Goal: Task Accomplishment & Management: Use online tool/utility

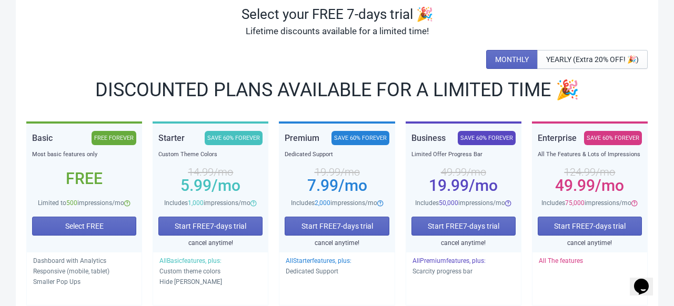
scroll to position [101, 0]
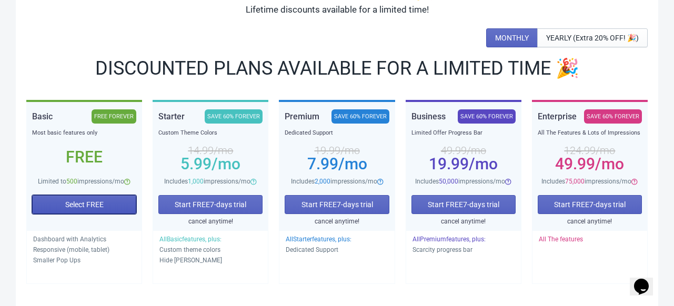
click at [76, 205] on span "Select FREE" at bounding box center [84, 205] width 38 height 8
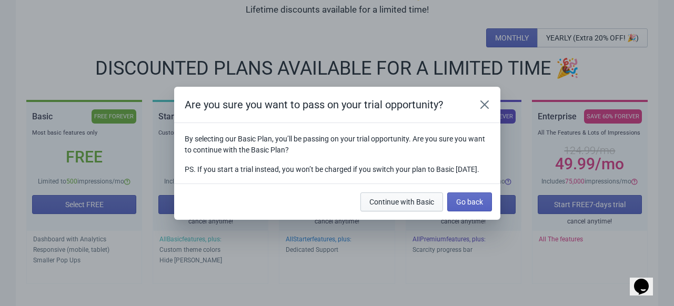
click at [430, 212] on button "Continue with Basic" at bounding box center [402, 202] width 83 height 19
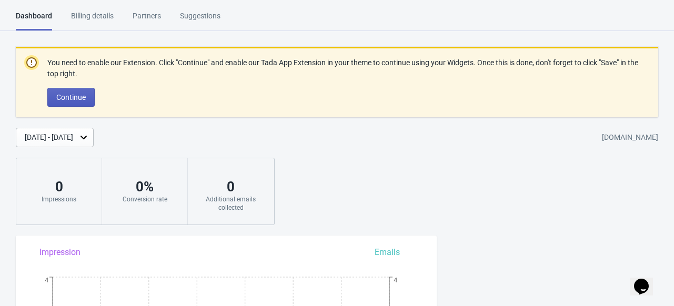
click at [86, 96] on button "Continue" at bounding box center [70, 97] width 47 height 19
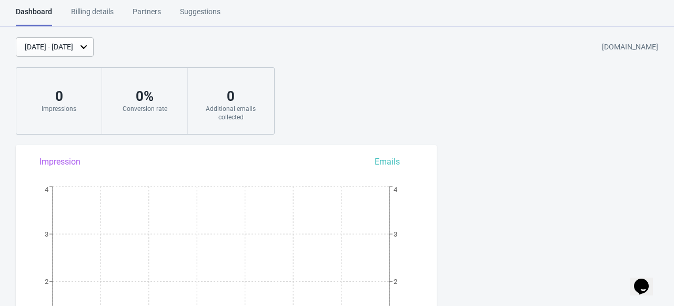
scroll to position [4, 0]
click at [73, 48] on div "[DATE] - [DATE]" at bounding box center [49, 47] width 48 height 11
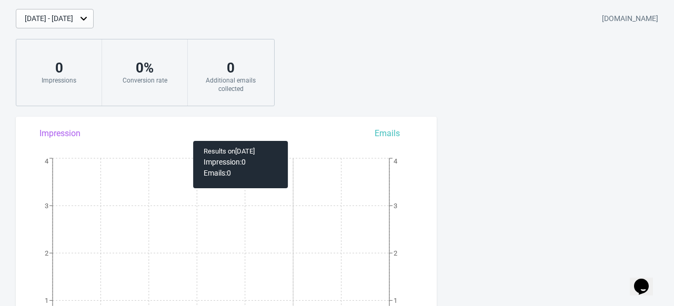
scroll to position [0, 0]
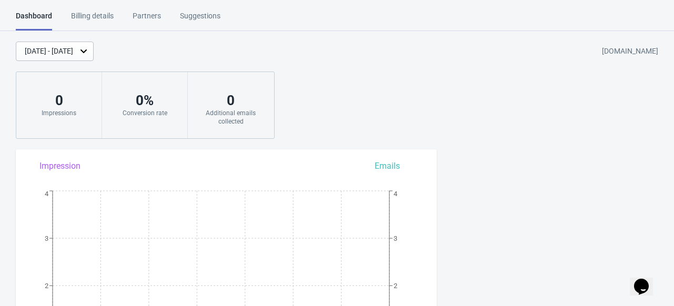
click at [87, 52] on icon at bounding box center [84, 51] width 6 height 4
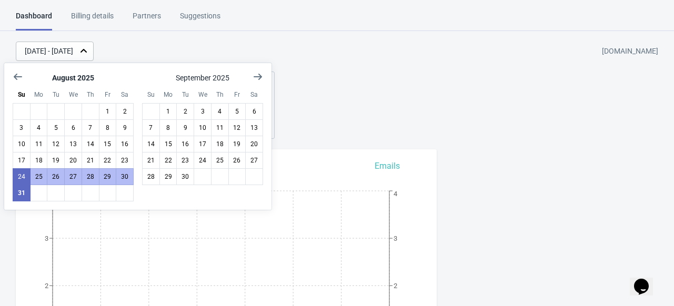
click at [89, 52] on icon at bounding box center [83, 51] width 11 height 11
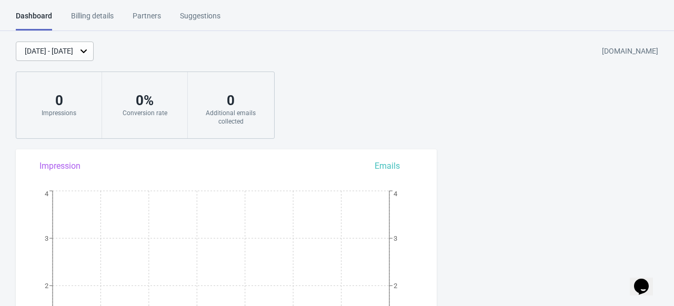
click at [87, 52] on icon at bounding box center [84, 51] width 6 height 4
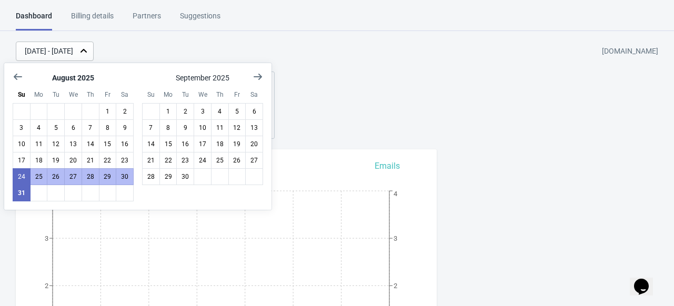
click at [89, 50] on icon at bounding box center [83, 51] width 11 height 11
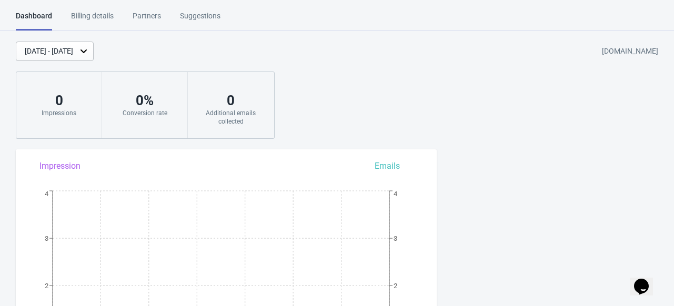
click at [89, 50] on icon at bounding box center [83, 51] width 11 height 11
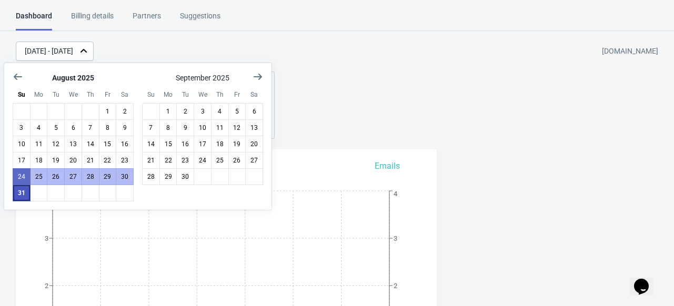
click at [23, 191] on button "31" at bounding box center [22, 193] width 18 height 17
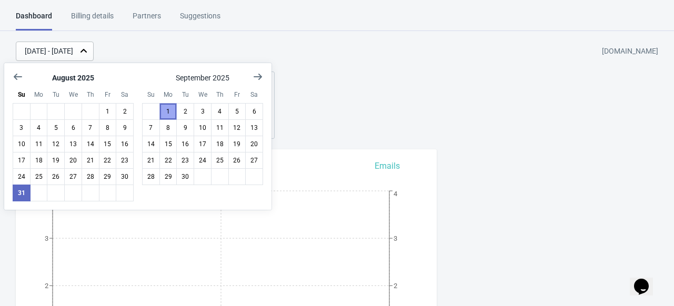
click at [173, 112] on button "1" at bounding box center [169, 111] width 18 height 17
click at [257, 109] on button "6" at bounding box center [254, 111] width 18 height 17
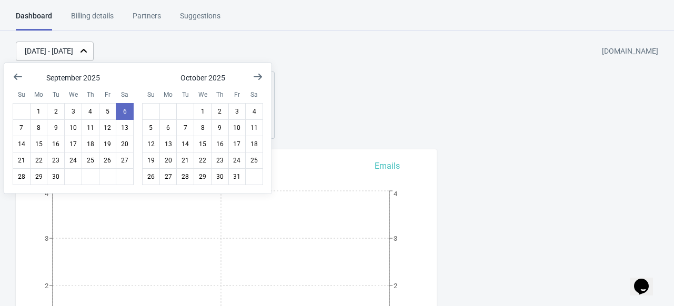
click at [216, 57] on div "[DATE] - [DATE] [DOMAIN_NAME]" at bounding box center [345, 51] width 659 height 19
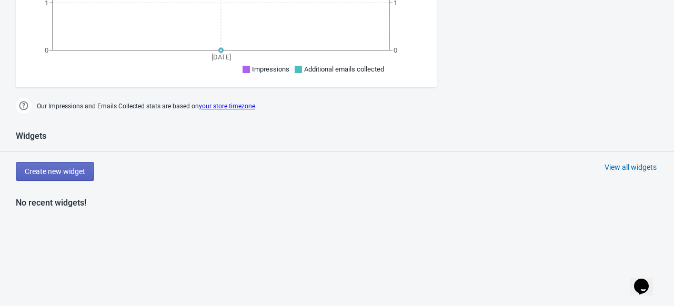
scroll to position [332, 0]
click at [76, 177] on button "Create new widget" at bounding box center [55, 170] width 78 height 19
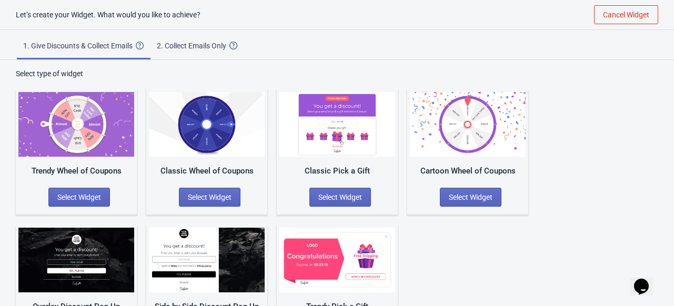
scroll to position [54, 0]
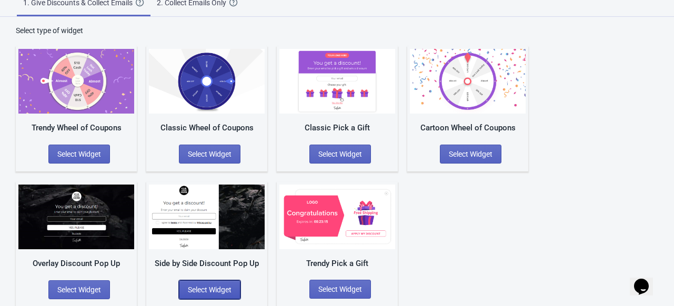
click at [211, 287] on span "Select Widget" at bounding box center [210, 290] width 44 height 8
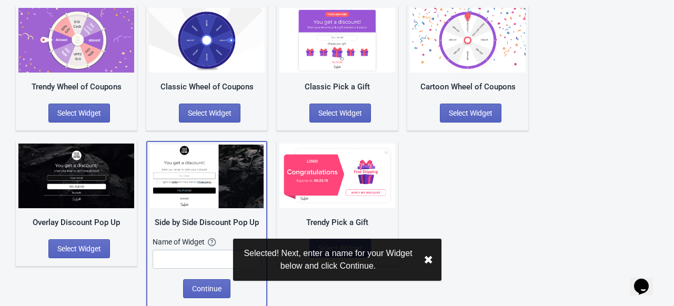
scroll to position [94, 0]
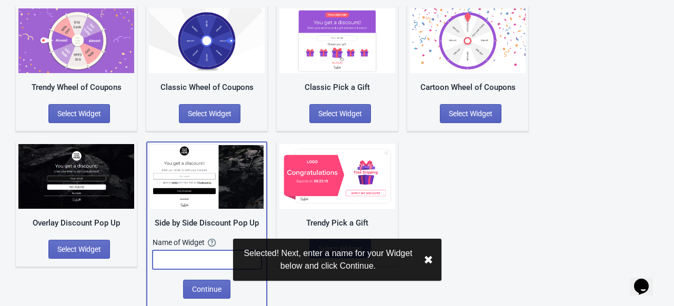
click at [192, 261] on input "text" at bounding box center [207, 260] width 109 height 19
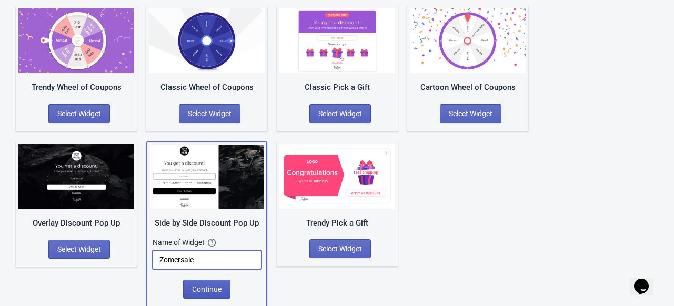
type input "Zomersale"
click at [198, 288] on span "Continue" at bounding box center [206, 289] width 29 height 8
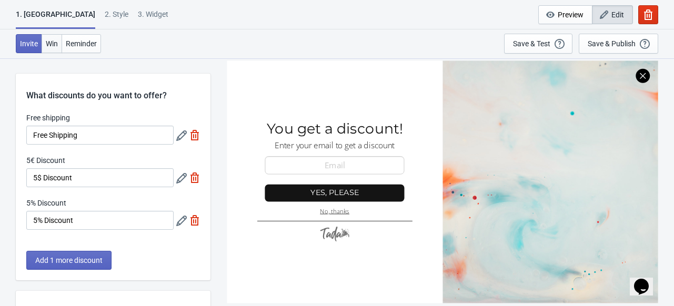
click at [48, 44] on span "Win" at bounding box center [52, 43] width 12 height 8
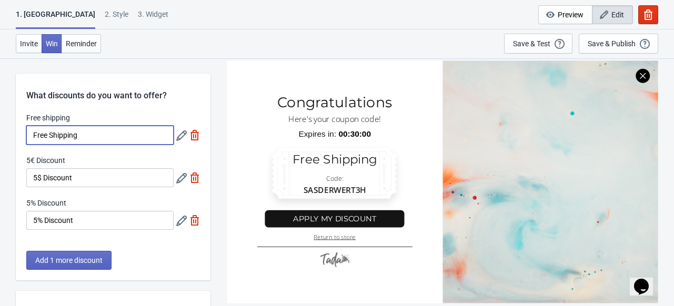
click at [109, 132] on input "Free Shipping" at bounding box center [99, 135] width 147 height 19
click at [181, 137] on icon at bounding box center [181, 136] width 11 height 11
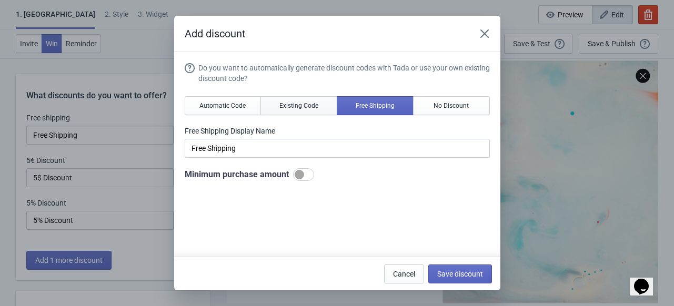
click at [288, 106] on span "Existing Code" at bounding box center [299, 106] width 39 height 8
type input "Your coupon name (5% OFF for example)"
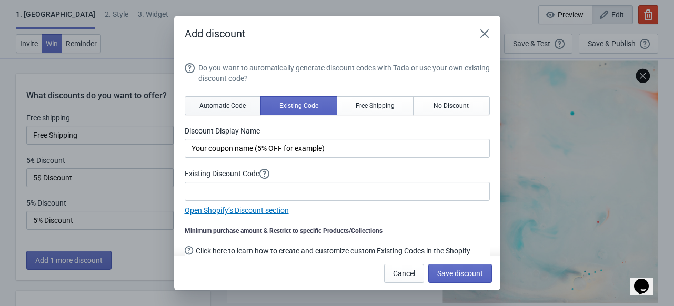
click at [248, 104] on button "Automatic Code" at bounding box center [223, 105] width 77 height 19
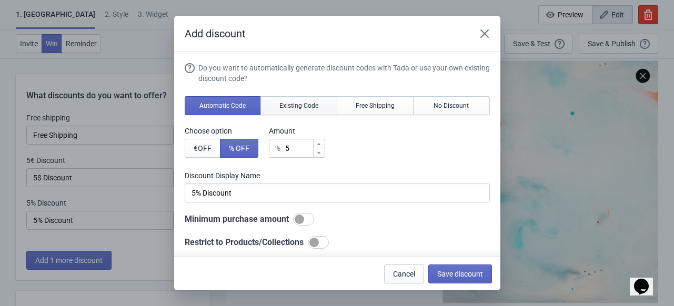
click at [303, 106] on span "Existing Code" at bounding box center [299, 106] width 39 height 8
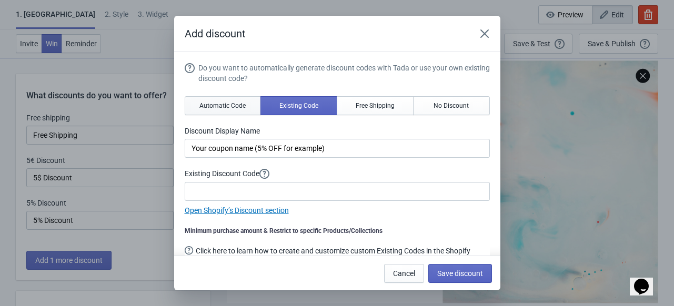
click at [211, 106] on span "Automatic Code" at bounding box center [223, 106] width 46 height 8
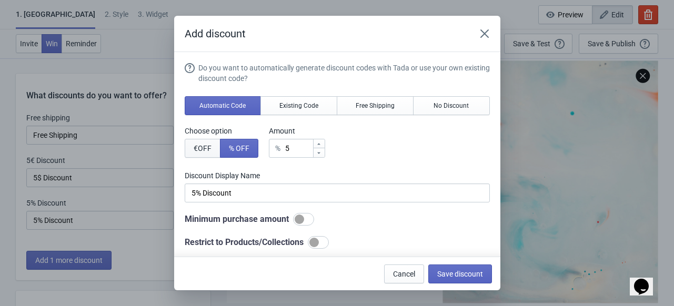
click at [196, 147] on span "€ OFF" at bounding box center [203, 148] width 18 height 8
click at [238, 152] on span "% OFF" at bounding box center [239, 148] width 21 height 8
type input "5% Discount"
click at [300, 108] on span "Existing Code" at bounding box center [299, 106] width 39 height 8
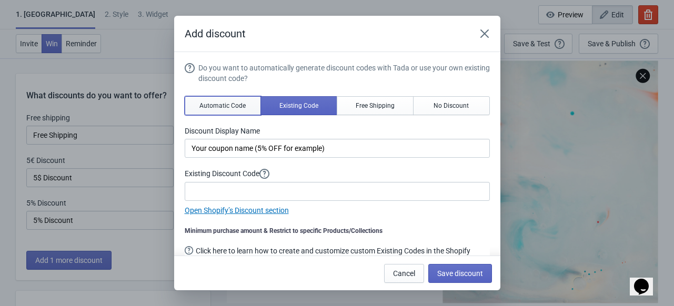
click at [238, 109] on span "Automatic Code" at bounding box center [223, 106] width 46 height 8
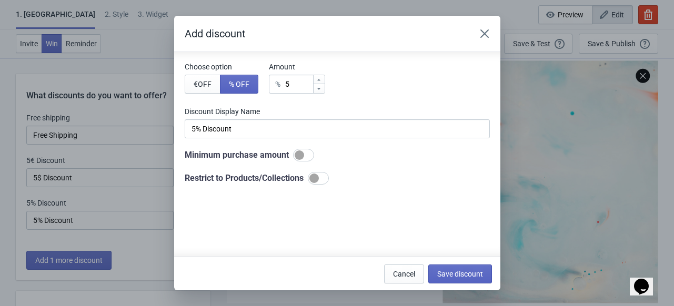
scroll to position [63, 0]
click at [316, 178] on div at bounding box center [314, 179] width 9 height 9
checkbox input "true"
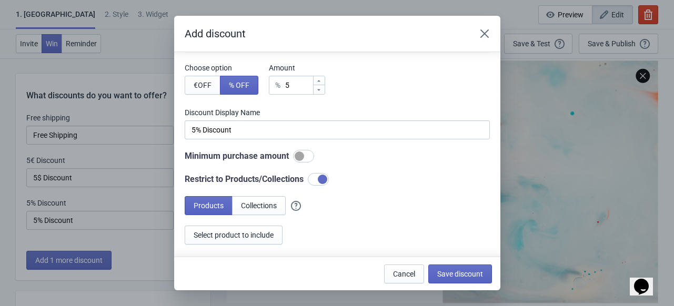
scroll to position [79, 0]
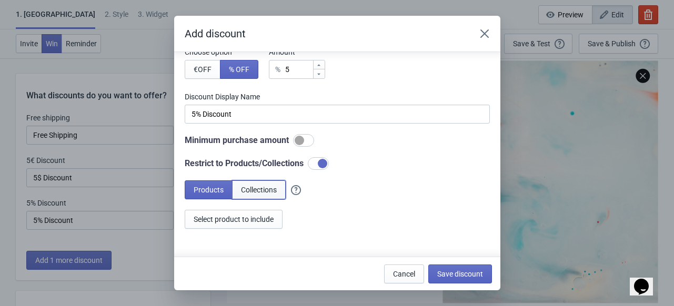
click at [257, 190] on span "Collections" at bounding box center [259, 190] width 36 height 8
click at [215, 191] on span "Products" at bounding box center [209, 190] width 30 height 8
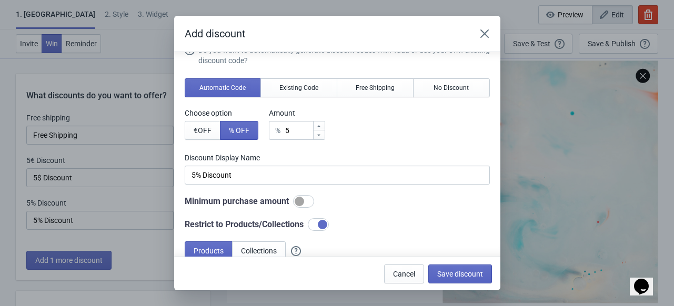
scroll to position [17, 0]
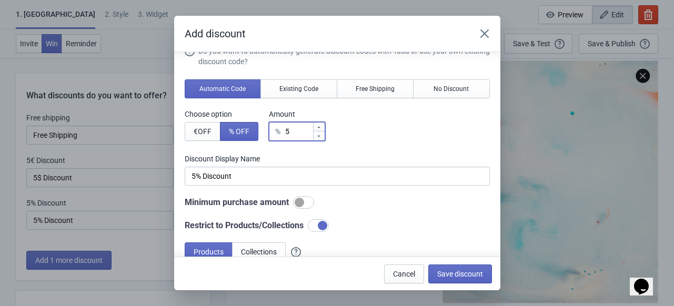
click at [297, 133] on input "5" at bounding box center [299, 131] width 28 height 19
type input "% Discount"
type input "1"
type input "1% Discount"
type input "10"
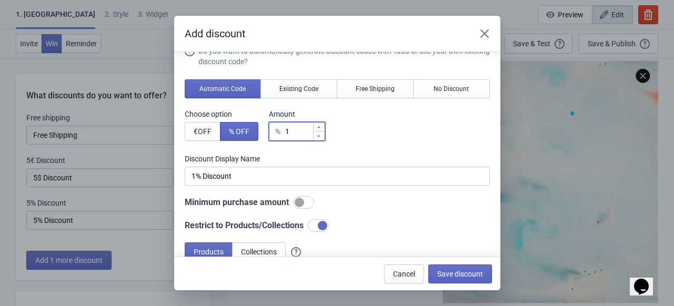
type input "10% Discount"
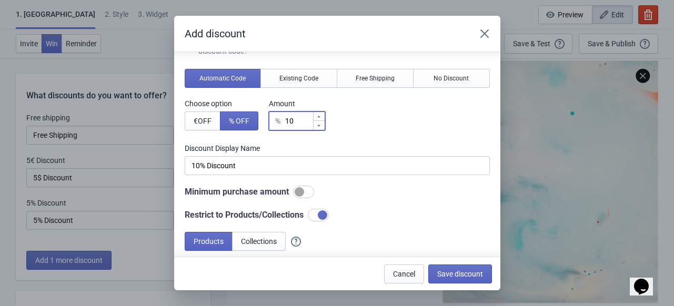
scroll to position [31, 0]
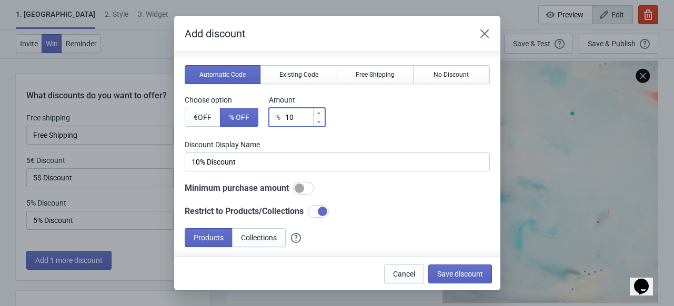
type input "10"
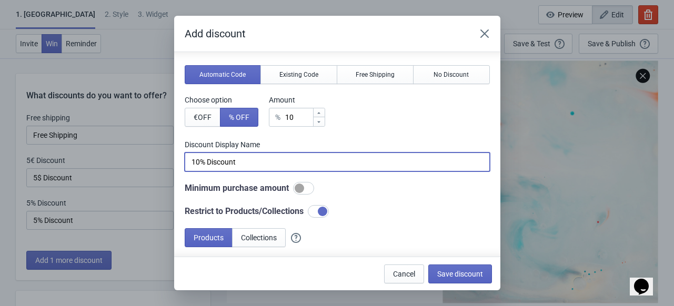
click at [249, 166] on input "10% Discount" at bounding box center [337, 162] width 305 height 19
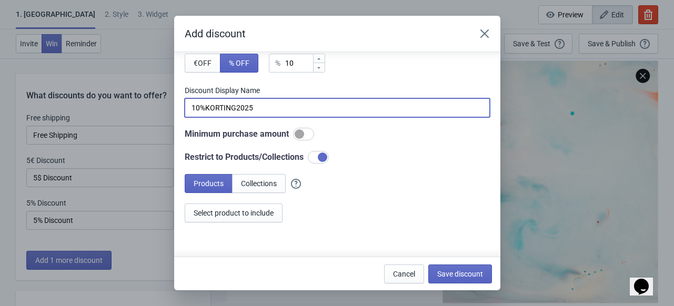
scroll to position [88, 0]
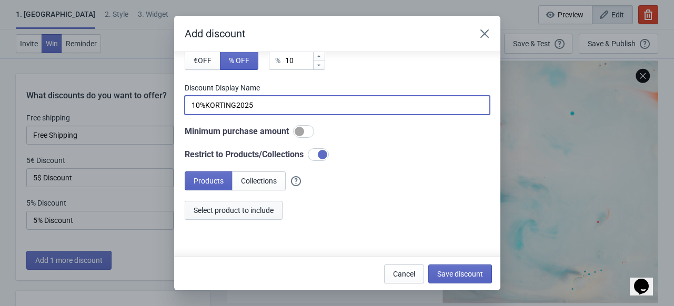
type input "10%KORTING2025"
click at [264, 210] on span "Select product to include" at bounding box center [234, 210] width 80 height 8
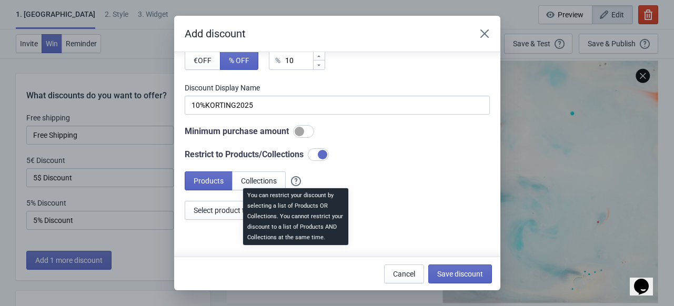
click at [235, 210] on div "You can restrict your discount by selecting a list of Products OR Collections. …" at bounding box center [296, 219] width 122 height 67
click at [231, 212] on span "Select product to include" at bounding box center [234, 210] width 80 height 8
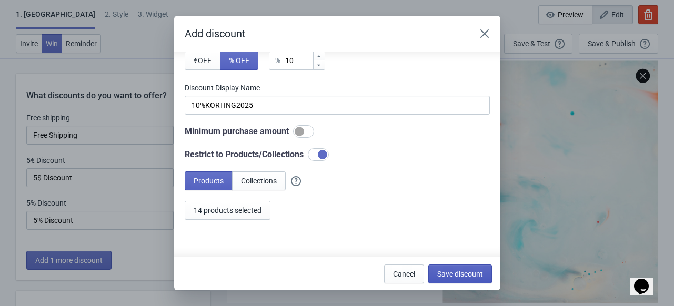
click at [476, 276] on span "Save discount" at bounding box center [460, 274] width 46 height 8
type input "10%KORTING2025"
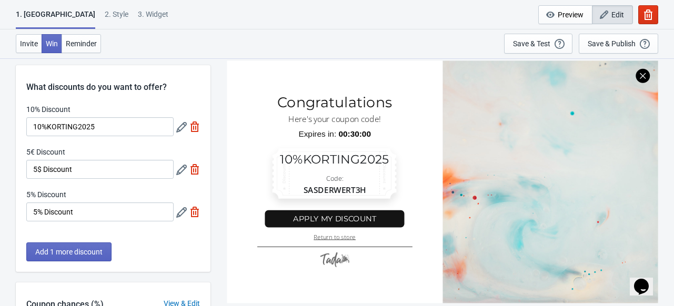
scroll to position [0, 0]
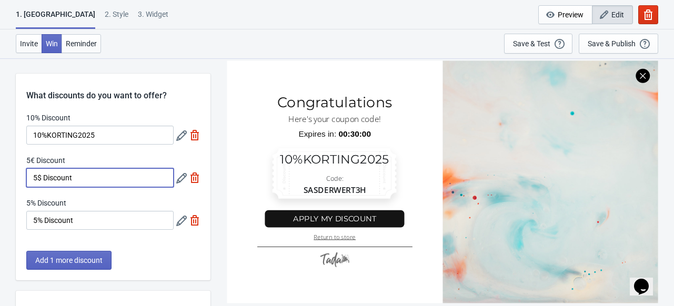
click at [101, 175] on input "5$ Discount" at bounding box center [99, 177] width 147 height 19
click at [55, 264] on span "Add 1 more discount" at bounding box center [68, 260] width 67 height 8
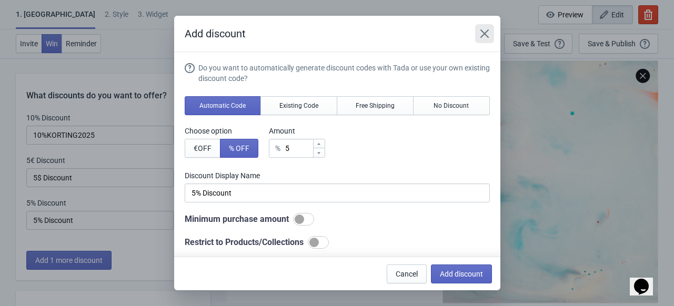
click at [484, 36] on icon "Close" at bounding box center [485, 33] width 11 height 11
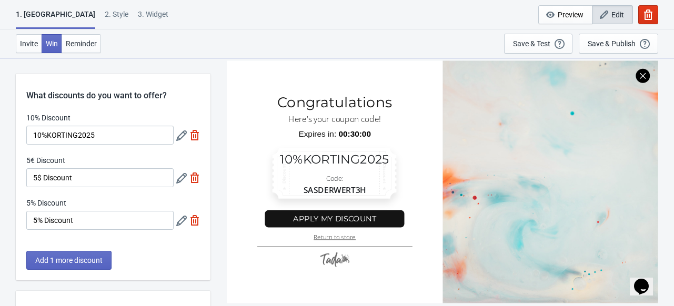
click at [182, 176] on icon at bounding box center [181, 178] width 11 height 11
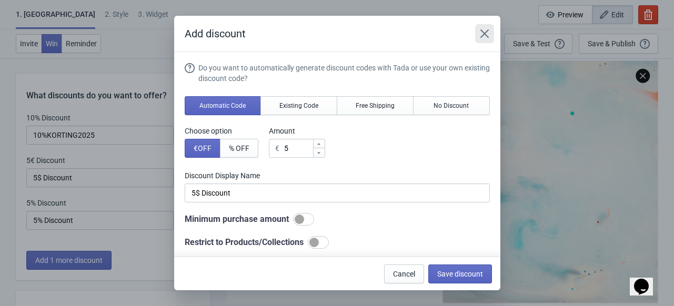
click at [485, 33] on icon "Close" at bounding box center [484, 33] width 8 height 8
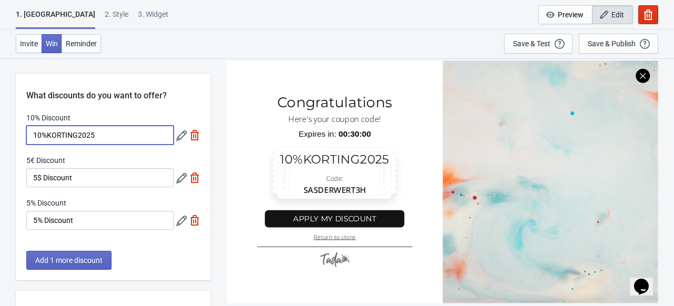
drag, startPoint x: 95, startPoint y: 135, endPoint x: 30, endPoint y: 145, distance: 66.0
click at [30, 145] on div "10% Discount 10%KORTING2025 5€ Discount 5$ Discount 5% Discount 5% Discount" at bounding box center [113, 177] width 195 height 128
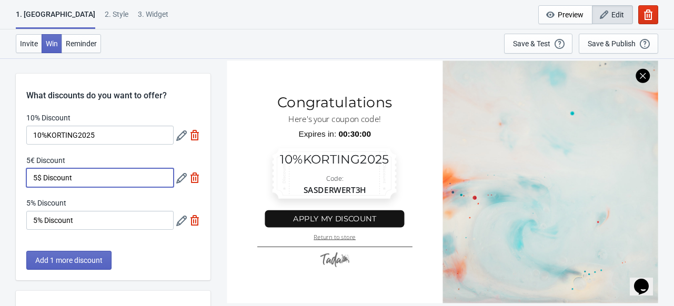
drag, startPoint x: 76, startPoint y: 178, endPoint x: 27, endPoint y: 182, distance: 49.1
click at [27, 182] on input "5$ Discount" at bounding box center [99, 177] width 147 height 19
paste input "10%KORTING2025"
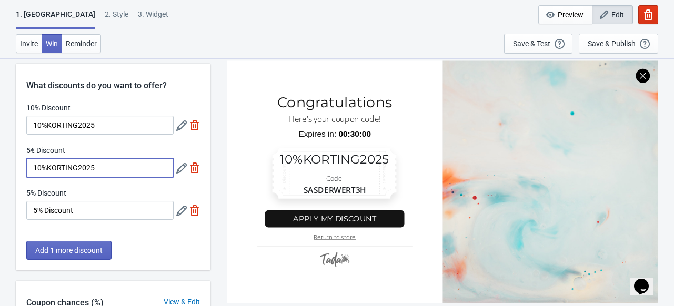
scroll to position [21, 0]
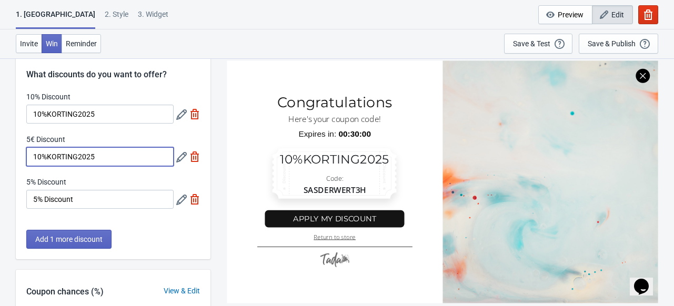
type input "10%KORTING2025"
click at [84, 200] on input "5% Discount" at bounding box center [99, 199] width 147 height 19
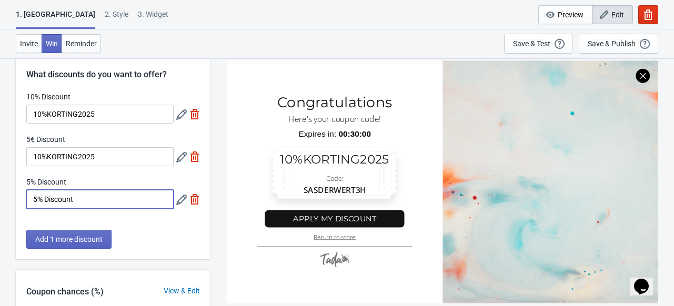
drag, startPoint x: 84, startPoint y: 199, endPoint x: 22, endPoint y: 197, distance: 61.6
click at [22, 197] on div "10% Discount 10%KORTING2025 5€ Discount 10%KORTING2025 5% Discount 5% Discount" at bounding box center [113, 156] width 195 height 128
paste input "10%KORTING2025"
type input "10%KORTING2025"
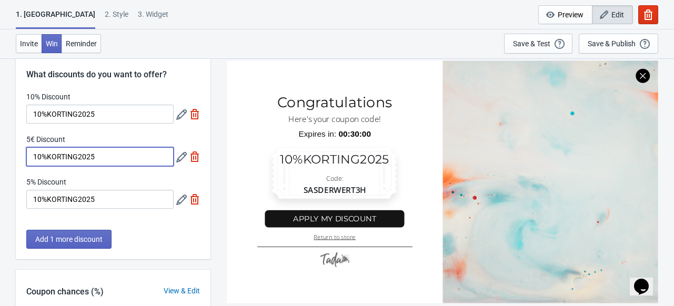
click at [42, 157] on input "10%KORTING2025" at bounding box center [99, 156] width 147 height 19
type input "20%KORTING2025"
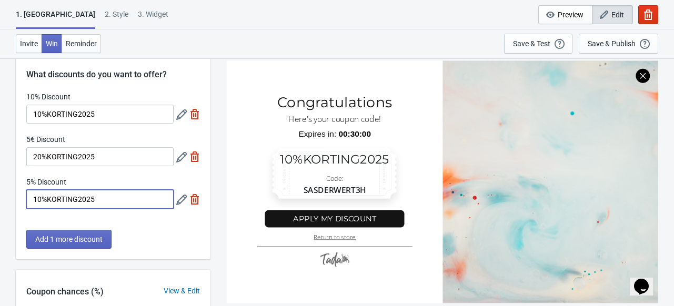
click at [40, 194] on input "10%KORTING2025" at bounding box center [99, 199] width 147 height 19
type input "30%KORTING2025"
click at [67, 237] on span "Add 1 more discount" at bounding box center [68, 239] width 67 height 8
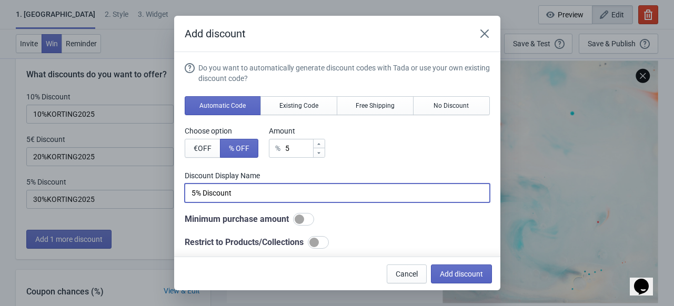
drag, startPoint x: 236, startPoint y: 194, endPoint x: 182, endPoint y: 195, distance: 53.7
click at [182, 195] on section "Do you want to automatically generate discount codes with Tada or use your own …" at bounding box center [337, 215] width 326 height 326
paste input "10%KORTING2025"
type input "10%KORTING2025"
click at [459, 271] on span "Add discount" at bounding box center [461, 274] width 43 height 8
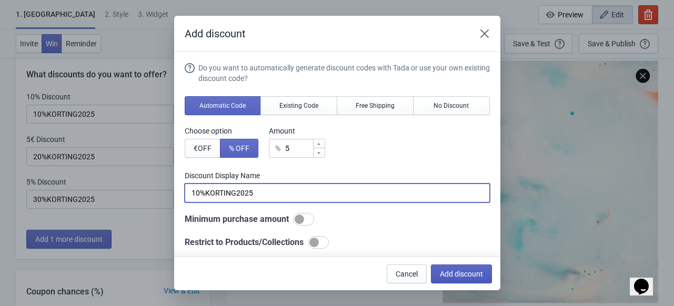
type input "25"
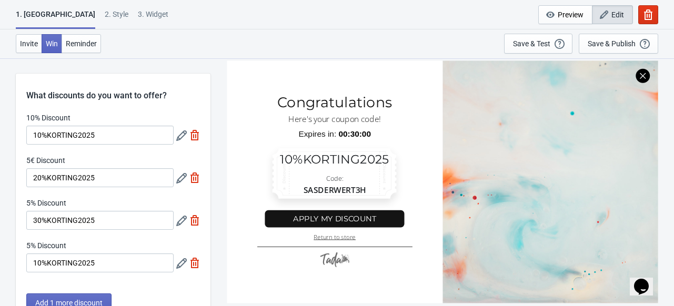
scroll to position [21, 0]
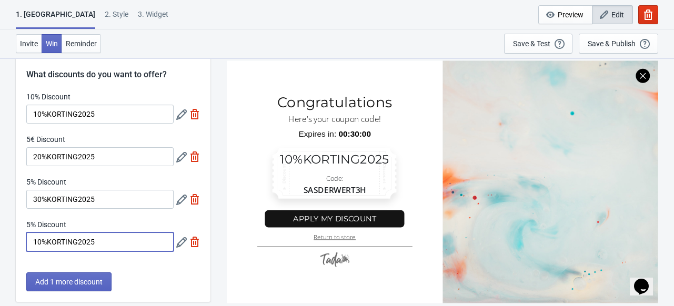
click at [41, 239] on input "10%KORTING2025" at bounding box center [99, 242] width 147 height 19
type input "40%KORTING2025"
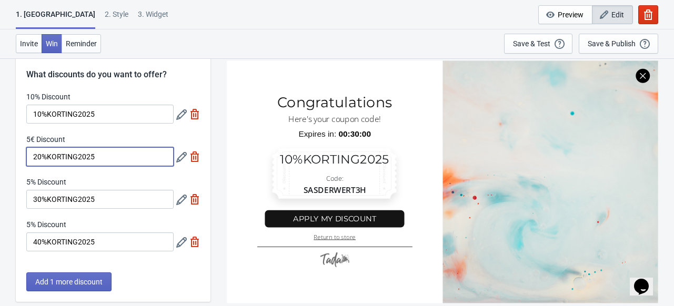
click at [132, 158] on input "20%KORTING2025" at bounding box center [99, 156] width 147 height 19
type input "20%KORTING2025!"
click at [117, 198] on input "30%KORTING2025" at bounding box center [99, 199] width 147 height 19
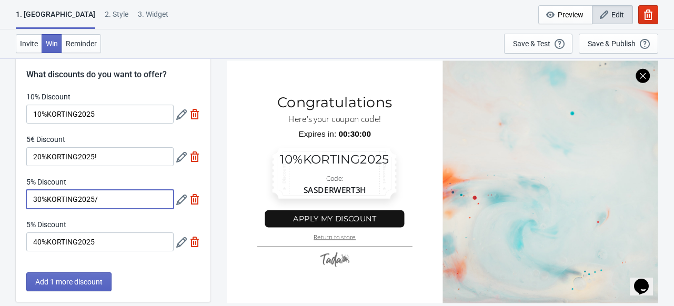
type input "30%KORTING2025/"
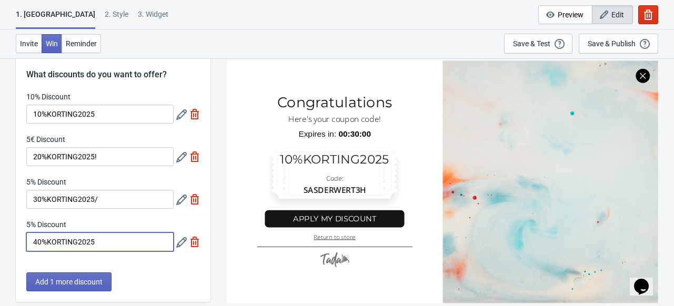
click at [112, 238] on input "40%KORTING2025" at bounding box center [99, 242] width 147 height 19
type input "40%KORTING2025?"
click at [181, 117] on icon at bounding box center [181, 114] width 11 height 11
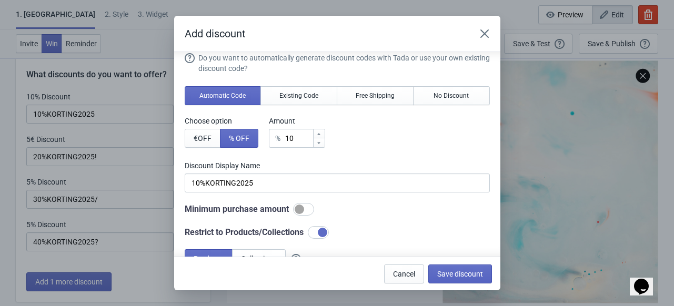
scroll to position [12, 0]
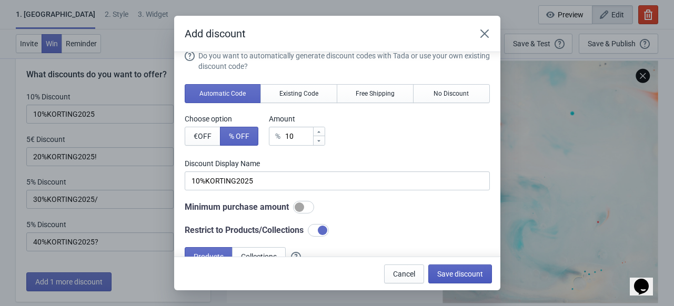
click at [446, 269] on button "Save discount" at bounding box center [461, 274] width 64 height 19
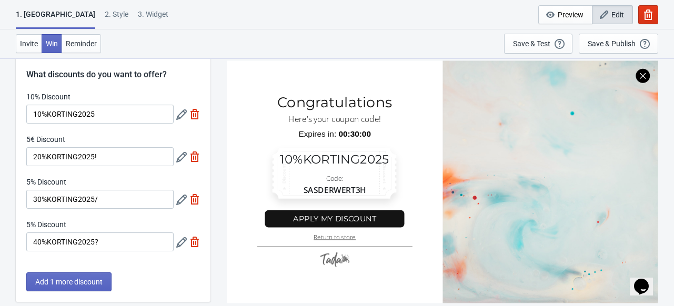
scroll to position [76, 0]
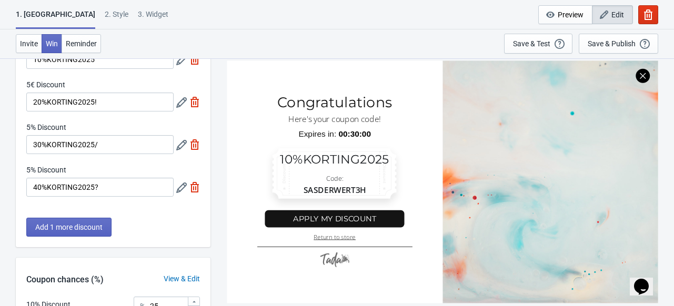
click at [185, 106] on icon at bounding box center [181, 102] width 11 height 11
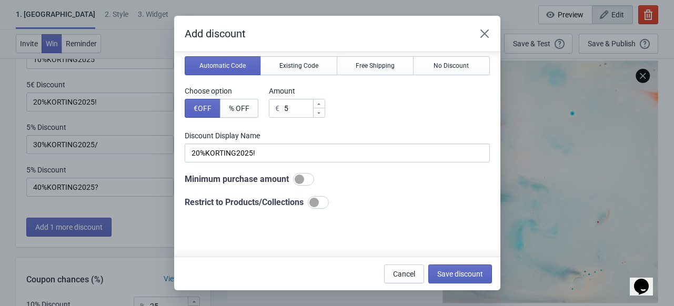
scroll to position [42, 0]
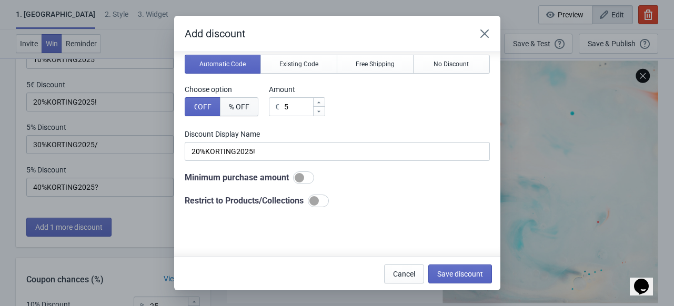
click at [240, 101] on button "% OFF" at bounding box center [239, 106] width 38 height 19
type input "5% Discount"
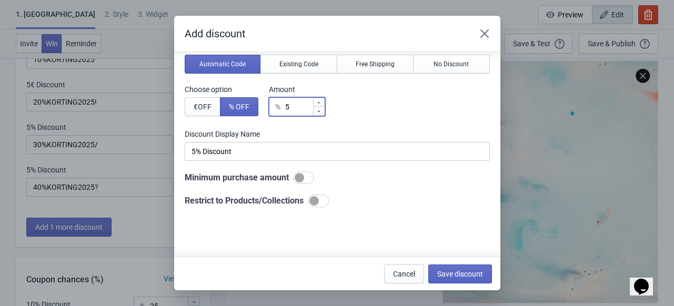
click at [290, 107] on input "5" at bounding box center [299, 106] width 28 height 19
type input "% Discount"
type input "2"
type input "2% Discount"
type input "20"
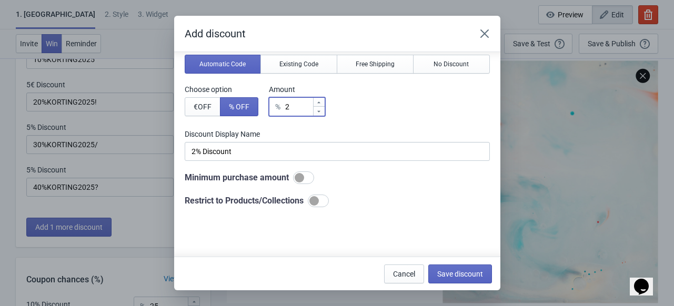
type input "20% Discount"
type input "20"
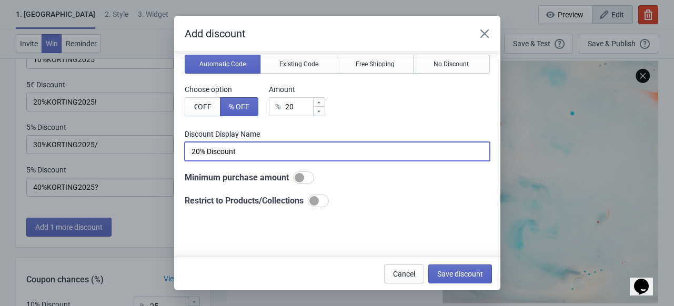
click at [225, 152] on input "20% Discount" at bounding box center [337, 151] width 305 height 19
click at [219, 153] on input "20% Korting" at bounding box center [337, 151] width 305 height 19
type input "2"
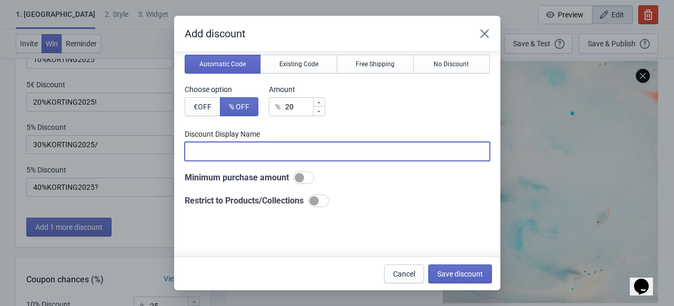
paste input "10%KORTING2025"
click at [195, 151] on input "10%KORTING2025" at bounding box center [337, 151] width 305 height 19
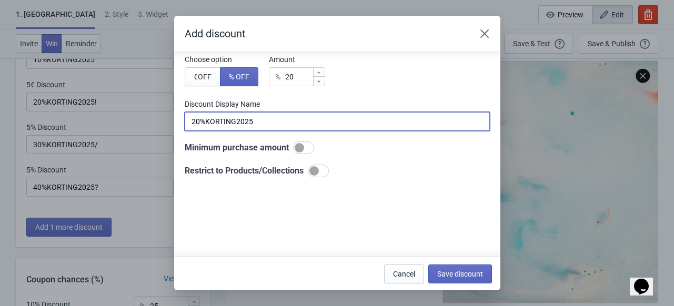
scroll to position [72, 0]
click at [321, 166] on div at bounding box center [318, 171] width 21 height 13
type input "20%KORTING2025"
checkbox input "true"
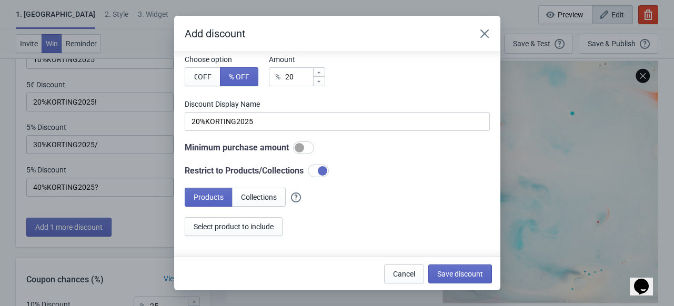
scroll to position [120, 0]
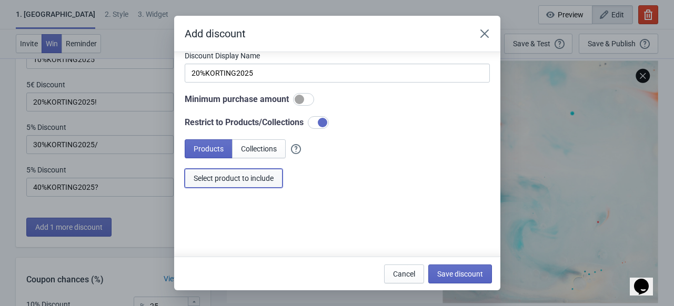
click at [248, 171] on button "Select product to include" at bounding box center [234, 178] width 98 height 19
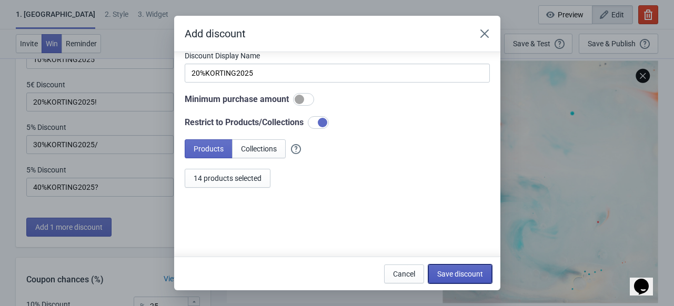
click at [453, 272] on span "Save discount" at bounding box center [460, 274] width 46 height 8
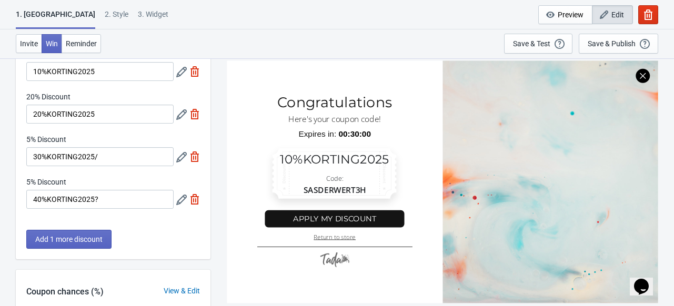
scroll to position [63, 0]
click at [102, 111] on input "20%KORTING2025" at bounding box center [99, 114] width 147 height 19
click at [48, 113] on input "20%KORTING" at bounding box center [99, 114] width 147 height 19
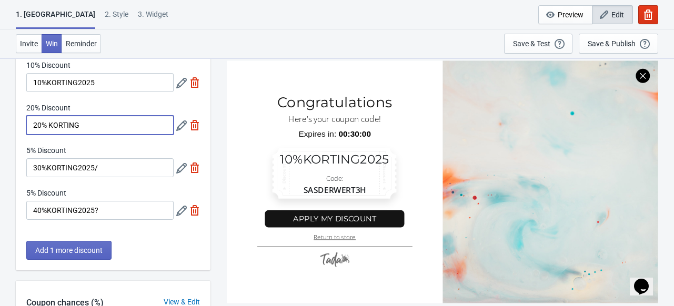
scroll to position [51, 0]
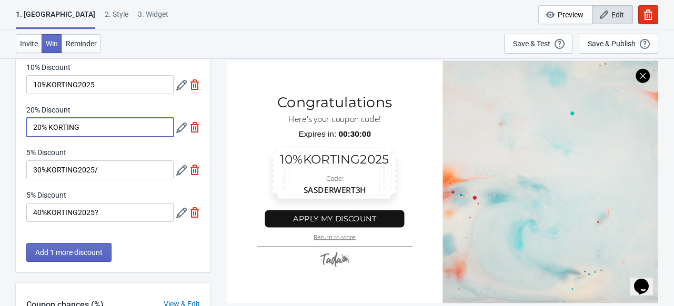
type input "20% KORTING"
click at [46, 86] on input "10%KORTING2025" at bounding box center [99, 84] width 147 height 19
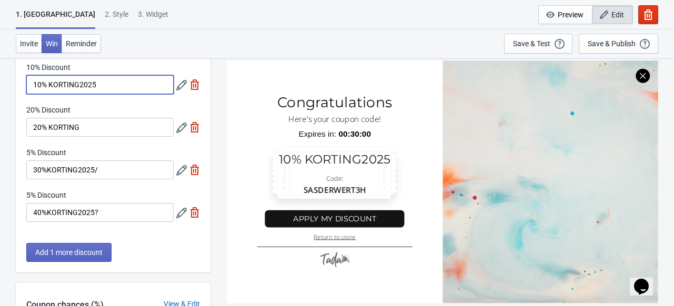
click at [97, 88] on input "10% KORTING2025" at bounding box center [99, 84] width 147 height 19
type input "10% KORTING"
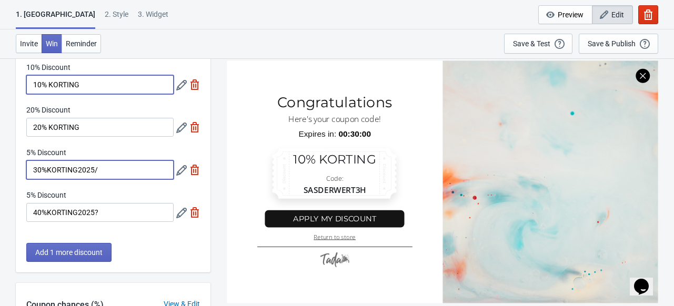
click at [102, 167] on input "30%KORTING2025/" at bounding box center [99, 170] width 147 height 19
type input "30% KORTING"
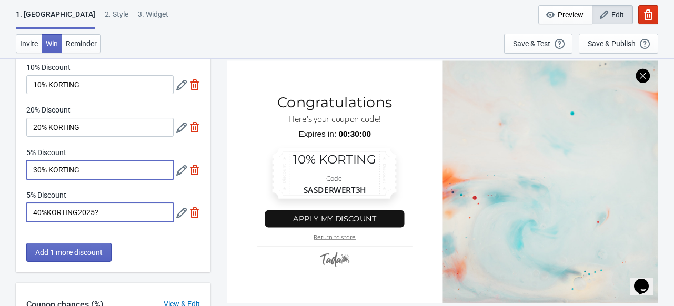
click at [97, 208] on input "40%KORTING2025?" at bounding box center [99, 212] width 147 height 19
click at [46, 213] on input "40%KORTING2025" at bounding box center [99, 212] width 147 height 19
click at [52, 214] on input "40% KORTING2025" at bounding box center [99, 212] width 147 height 19
type input "40% KORTING2025"
click at [136, 229] on div "10% Discount 10% KORTING 20% Discount 20% KORTING 5% Discount 30% KORTING 5% Di…" at bounding box center [113, 147] width 195 height 171
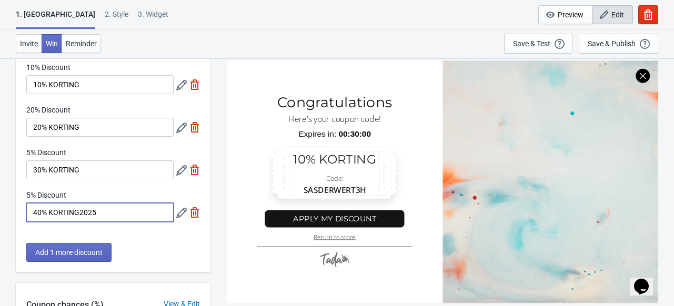
drag, startPoint x: 108, startPoint y: 207, endPoint x: 23, endPoint y: 211, distance: 85.4
click at [23, 211] on div "10% Discount 10% KORTING 20% Discount 20% KORTING 5% Discount 30% KORTING 5% Di…" at bounding box center [113, 147] width 195 height 171
click at [138, 242] on div "What discounts do you want to offer? 10% Discount 10% KORTING 20% Discount 20% …" at bounding box center [113, 148] width 195 height 250
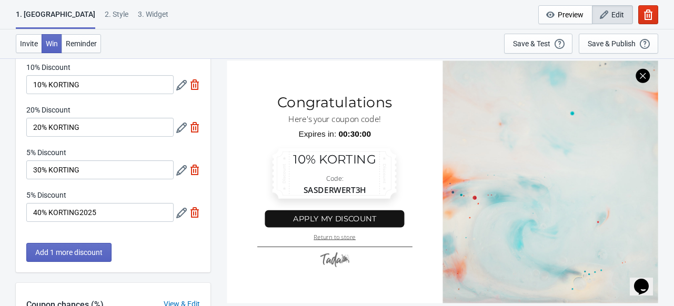
click at [179, 171] on icon at bounding box center [181, 170] width 11 height 11
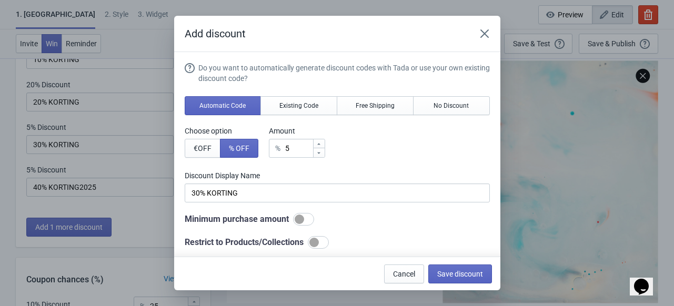
scroll to position [0, 0]
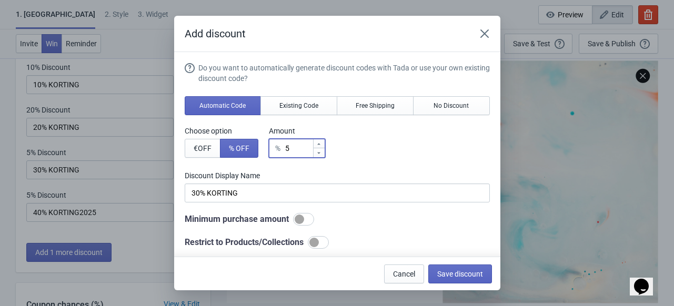
click at [294, 153] on input "5" at bounding box center [299, 148] width 28 height 19
type input "% Discount"
type input "3"
type input "3% Discount"
type input "30"
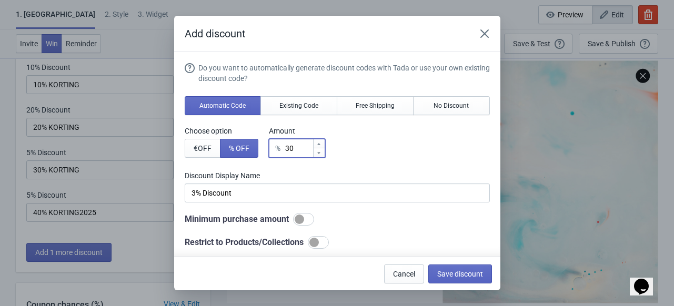
type input "30% Discount"
type input "30"
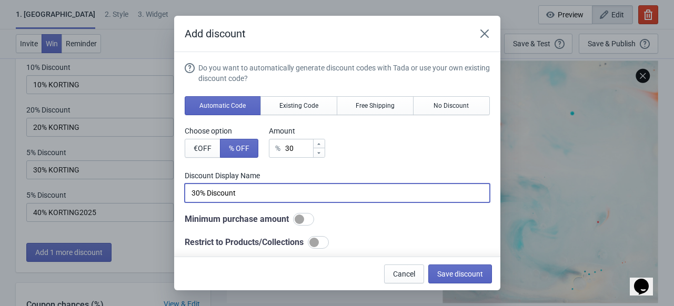
click at [236, 191] on input "30% Discount" at bounding box center [337, 193] width 305 height 19
drag, startPoint x: 236, startPoint y: 191, endPoint x: 178, endPoint y: 189, distance: 58.5
click at [178, 189] on section "Do you want to automatically generate discount codes with Tada or use your own …" at bounding box center [337, 215] width 326 height 326
paste input "40% KORTING2025"
click at [196, 191] on input "40% KORTING2025" at bounding box center [337, 193] width 305 height 19
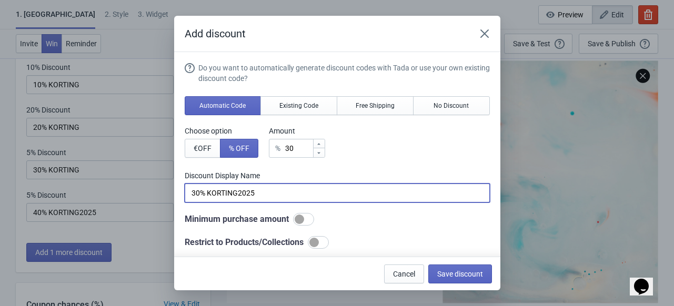
type input "30% KORTING2025"
click at [313, 240] on div at bounding box center [314, 242] width 9 height 9
checkbox input "true"
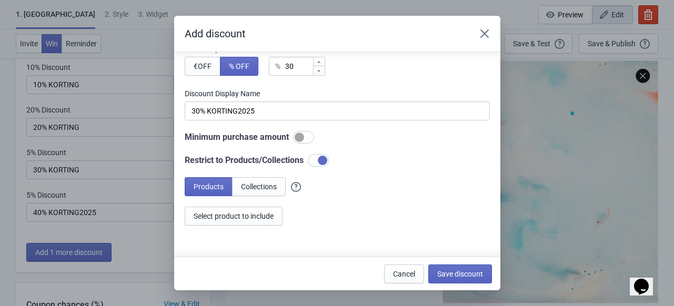
scroll to position [120, 0]
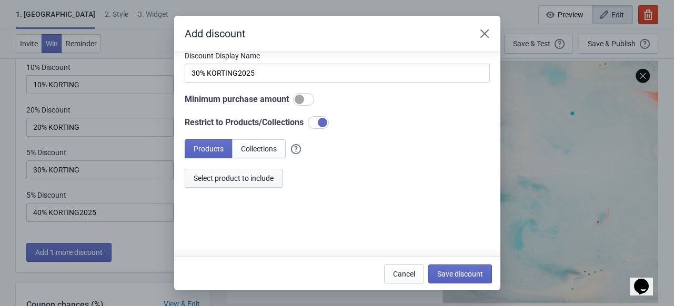
click at [254, 181] on span "Select product to include" at bounding box center [234, 178] width 80 height 8
click at [441, 272] on span "Save discount" at bounding box center [460, 274] width 46 height 8
type input "30% KORTING2025"
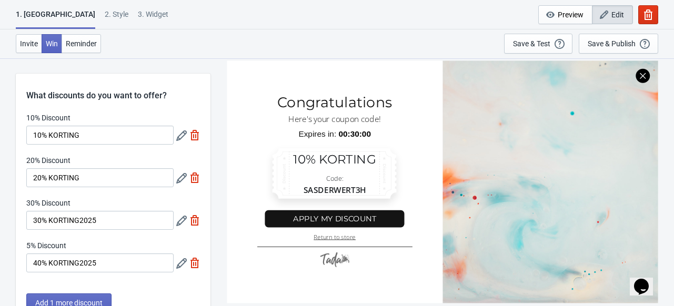
scroll to position [51, 0]
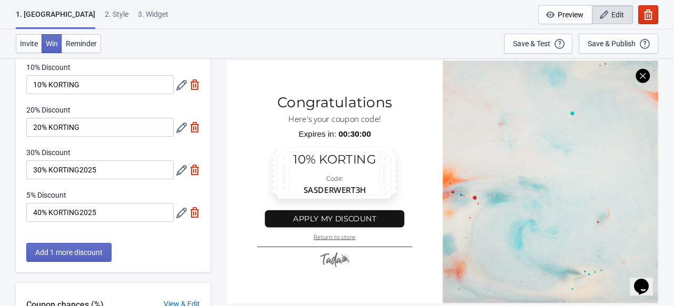
click at [183, 208] on icon at bounding box center [181, 213] width 11 height 11
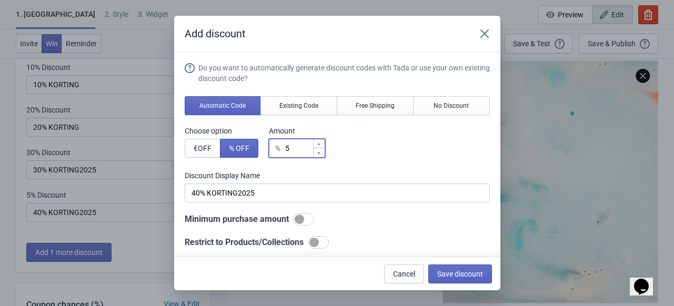
click at [296, 147] on input "5" at bounding box center [299, 148] width 28 height 19
type input "% Discount"
type input "4"
type input "4% Discount"
type input "40"
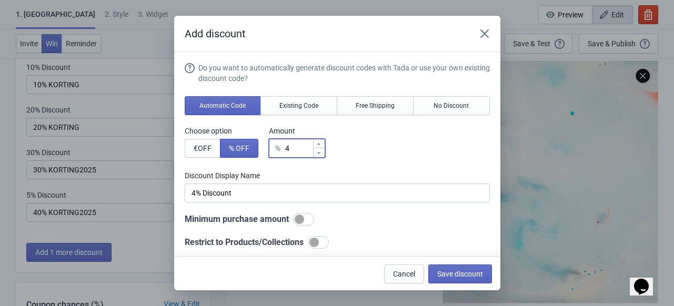
type input "40% Discount"
type input "40"
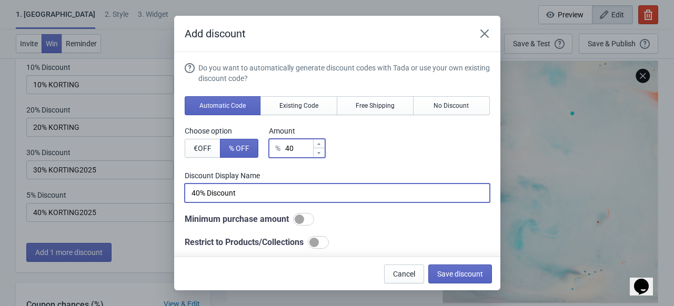
click at [237, 193] on input "40% Discount" at bounding box center [337, 193] width 305 height 19
drag, startPoint x: 237, startPoint y: 193, endPoint x: 177, endPoint y: 191, distance: 60.0
click at [177, 191] on section "Do you want to automatically generate discount codes with Tada or use your own …" at bounding box center [337, 215] width 326 height 326
paste input "40% KORTING2025"
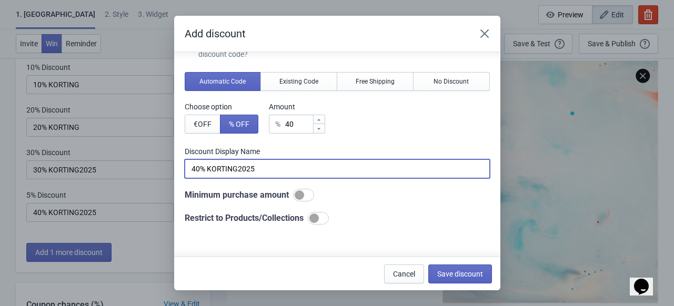
scroll to position [25, 0]
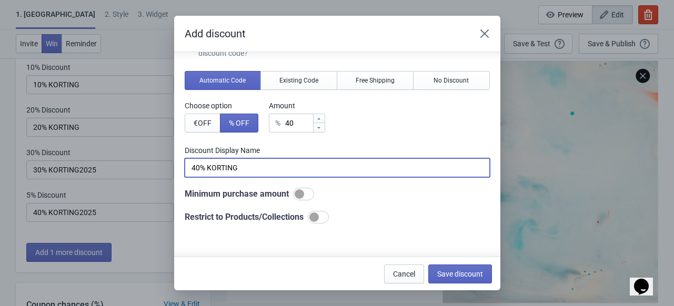
click at [320, 211] on div at bounding box center [318, 217] width 21 height 13
type input "40% KORTING"
checkbox input "true"
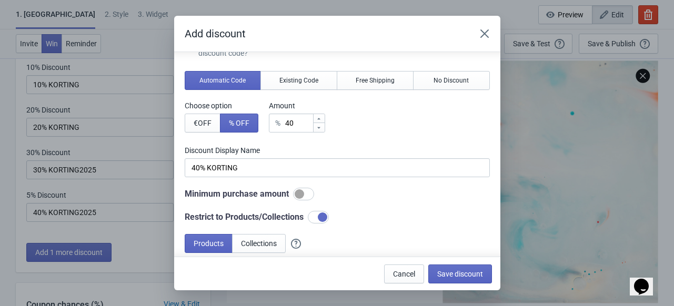
scroll to position [120, 0]
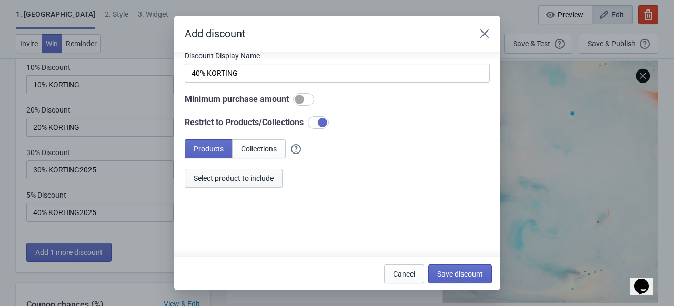
click at [261, 180] on span "Select product to include" at bounding box center [234, 178] width 80 height 8
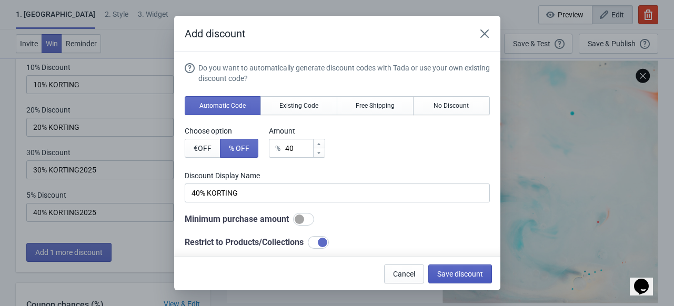
click at [469, 270] on span "Save discount" at bounding box center [460, 274] width 46 height 8
type input "40% KORTING"
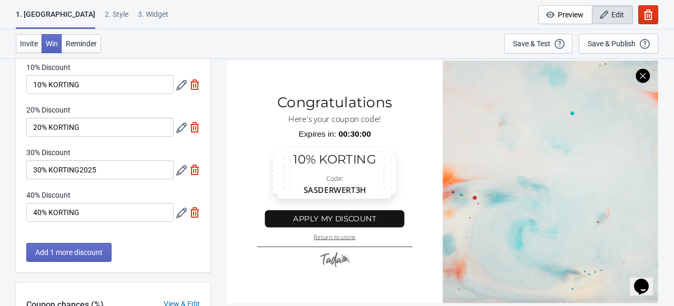
click at [182, 173] on icon at bounding box center [181, 170] width 11 height 11
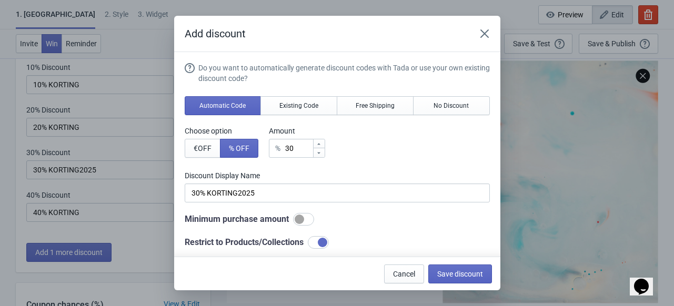
scroll to position [0, 0]
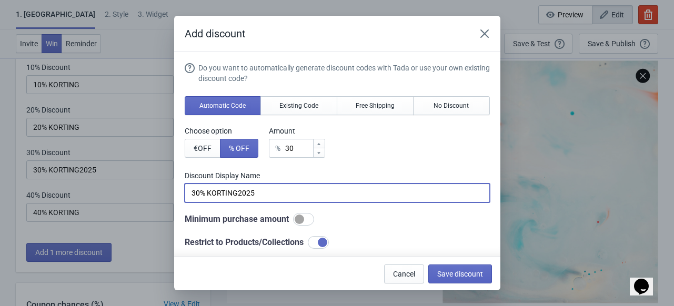
click at [265, 199] on input "30% KORTING2025" at bounding box center [337, 193] width 305 height 19
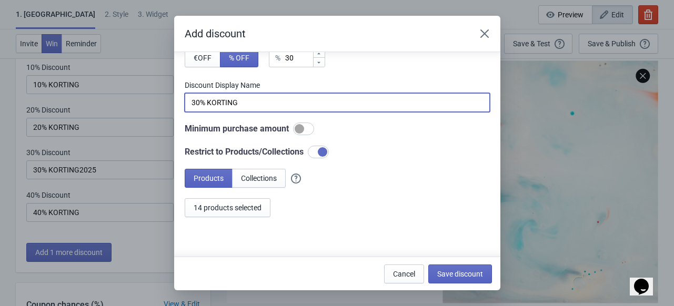
scroll to position [120, 0]
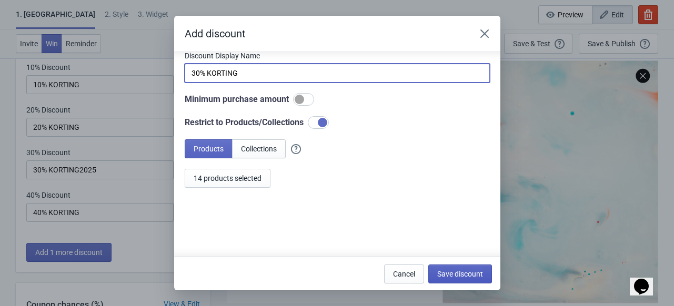
type input "30% KORTING"
click at [453, 275] on span "Save discount" at bounding box center [460, 274] width 46 height 8
type input "30% KORTING"
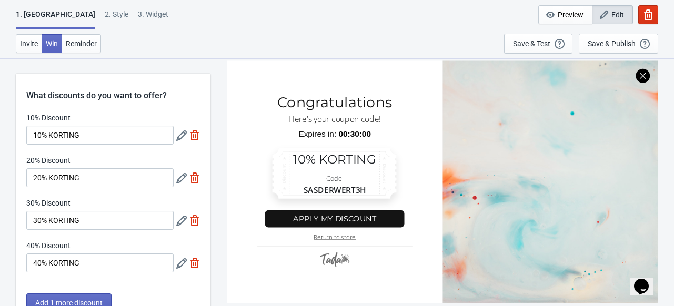
scroll to position [51, 0]
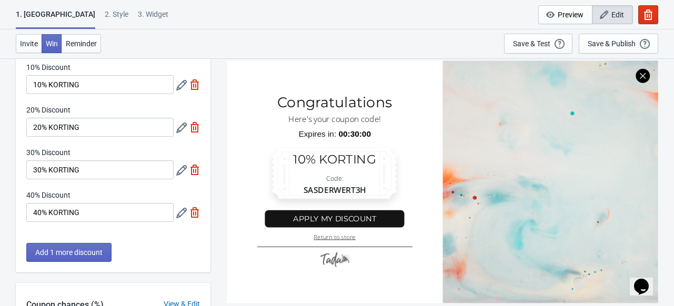
click at [181, 124] on icon at bounding box center [181, 128] width 11 height 11
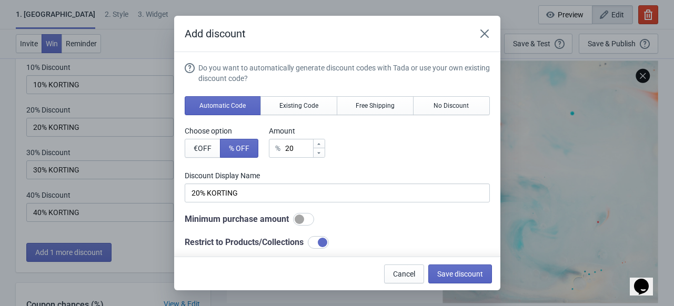
scroll to position [120, 0]
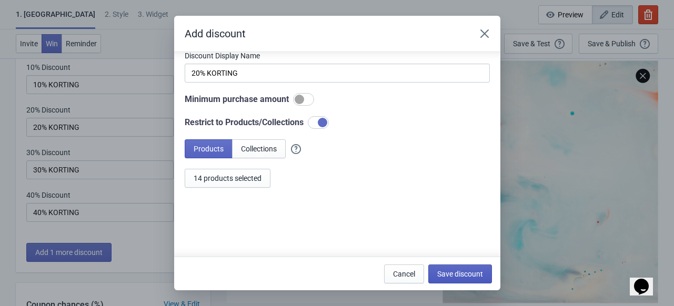
click at [459, 271] on span "Save discount" at bounding box center [460, 274] width 46 height 8
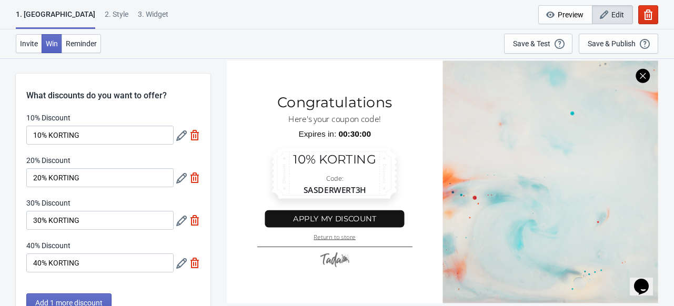
scroll to position [51, 0]
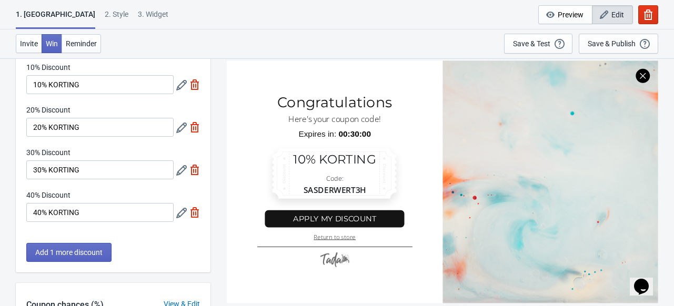
click at [175, 82] on div "10% Discount 10% KORTING" at bounding box center [113, 78] width 174 height 32
click at [185, 86] on icon at bounding box center [181, 85] width 11 height 11
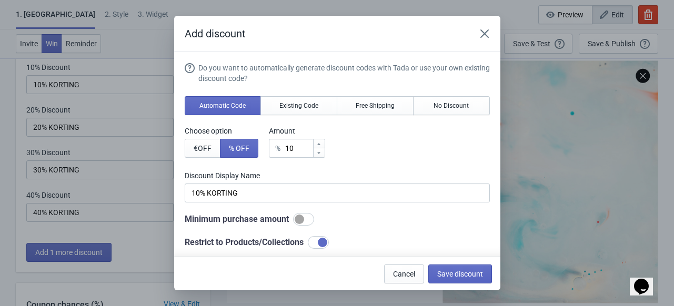
scroll to position [120, 0]
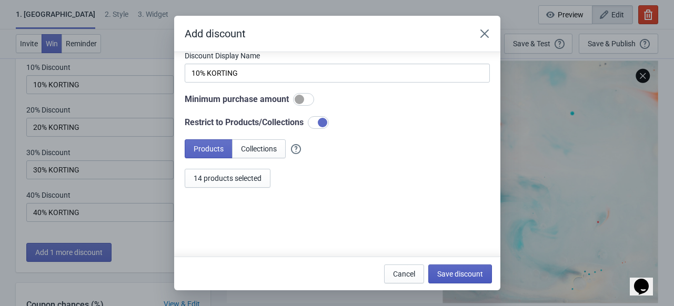
click at [465, 270] on span "Save discount" at bounding box center [460, 274] width 46 height 8
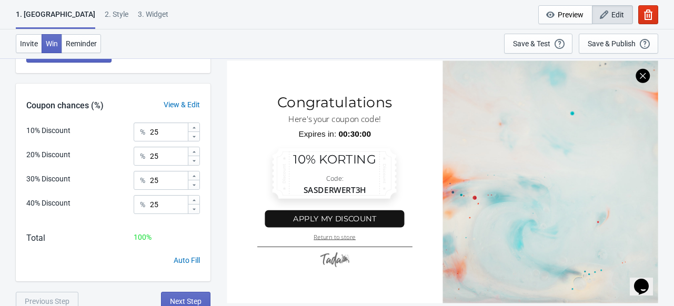
scroll to position [255, 0]
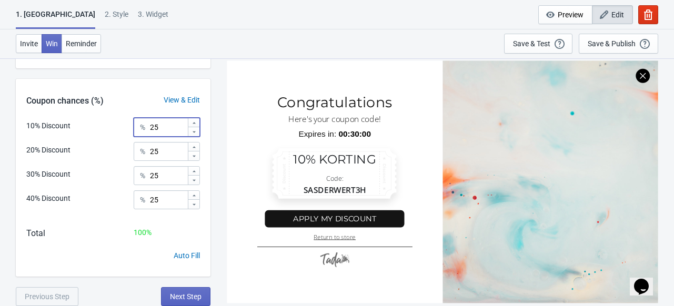
click at [168, 128] on input "25" at bounding box center [169, 127] width 38 height 19
type input "2"
type input "50"
click at [177, 150] on input "25" at bounding box center [169, 151] width 38 height 19
type input "2"
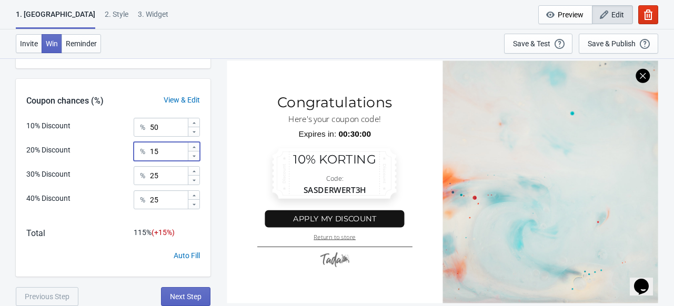
type input "1"
type input "30"
click at [182, 176] on input "25" at bounding box center [169, 175] width 38 height 19
type input "20"
click at [183, 204] on input "25" at bounding box center [169, 200] width 38 height 19
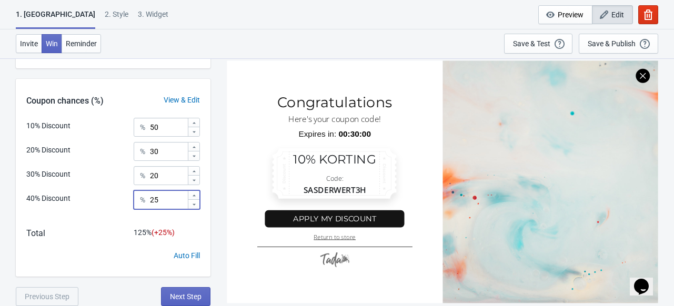
type input "2"
type input "1"
type input "5"
click at [165, 176] on input "20" at bounding box center [169, 175] width 38 height 19
type input "2"
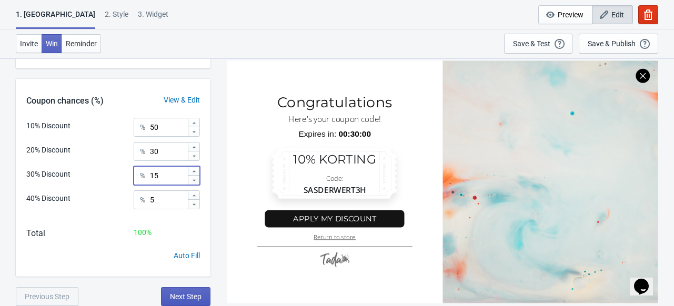
type input "15"
click at [185, 294] on span "Next Step" at bounding box center [186, 297] width 32 height 8
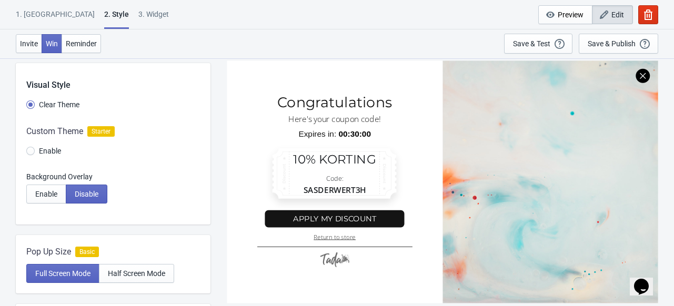
scroll to position [13, 0]
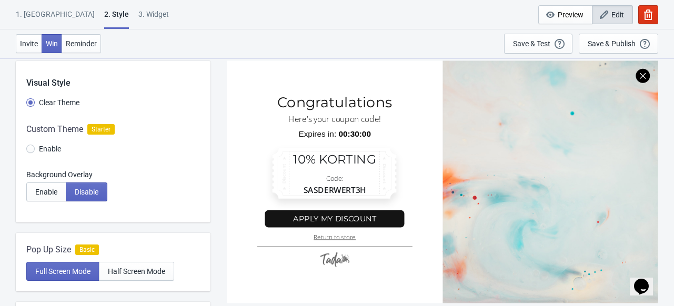
click at [25, 146] on div at bounding box center [113, 141] width 195 height 57
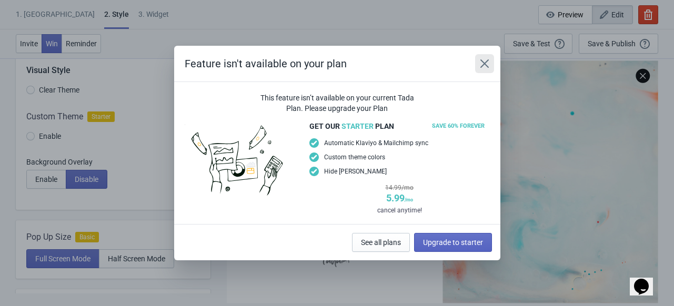
click at [485, 66] on icon "Close" at bounding box center [485, 63] width 11 height 11
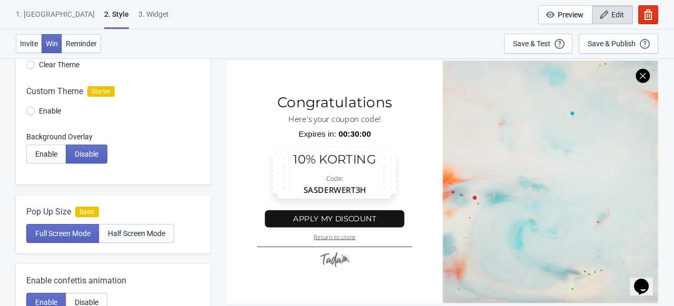
scroll to position [54, 0]
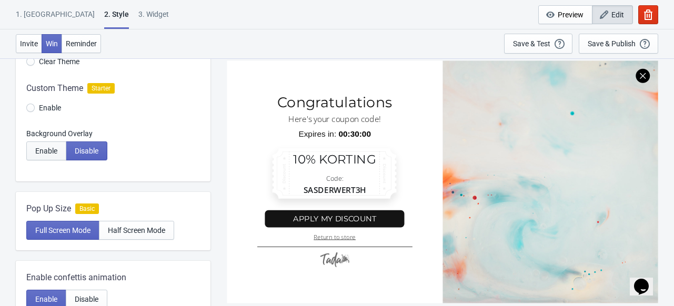
click at [53, 160] on button "Enable" at bounding box center [46, 151] width 40 height 19
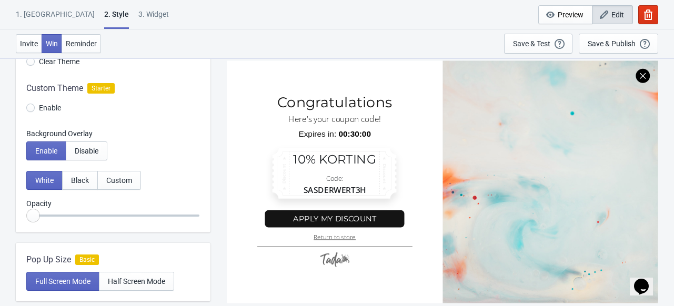
radio input "true"
type input "0.2"
radio input "true"
type input "0.25"
radio input "true"
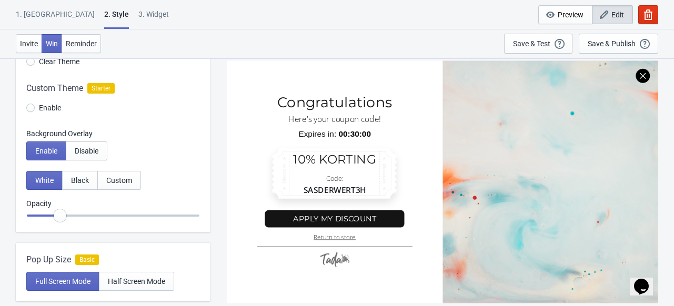
type input "0.35"
radio input "true"
type input "0.4"
radio input "true"
type input "0.45"
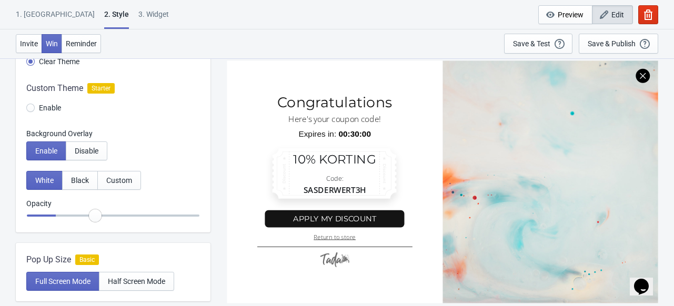
radio input "true"
type input "0.5"
radio input "true"
type input "0.55"
radio input "true"
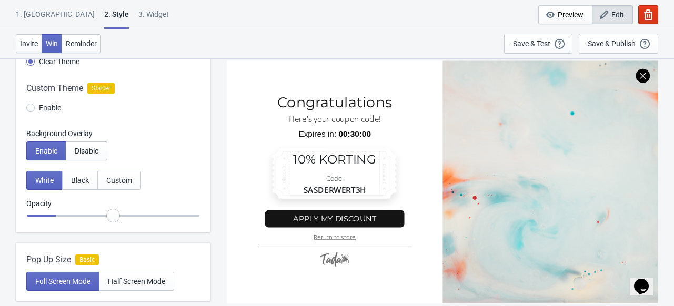
type input "0.6"
radio input "true"
type input "0.65"
radio input "true"
type input "0.7"
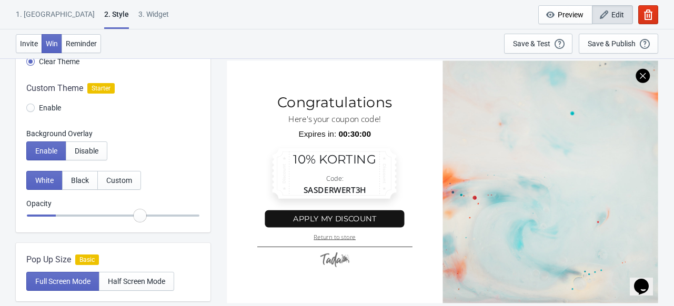
radio input "true"
type input "0.75"
radio input "true"
type input "0.8"
radio input "true"
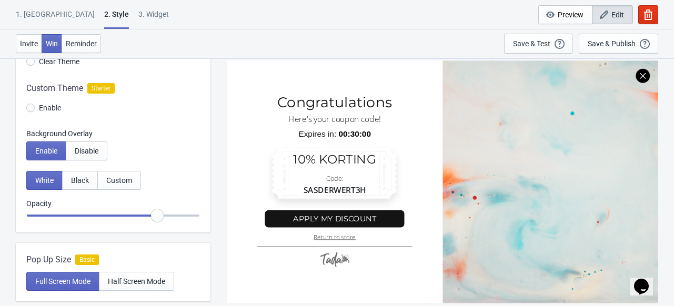
type input "0.85"
radio input "true"
type input "0.9"
radio input "true"
type input "0.95"
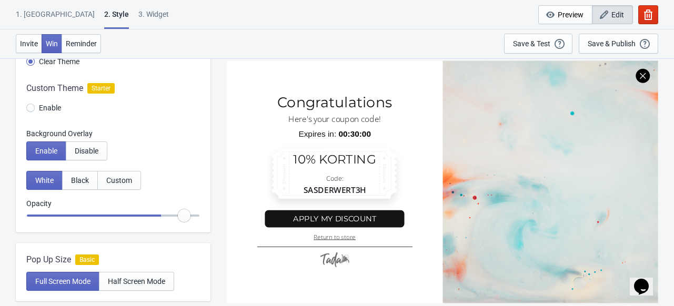
radio input "true"
type input "1"
radio input "true"
type input "0.9"
radio input "true"
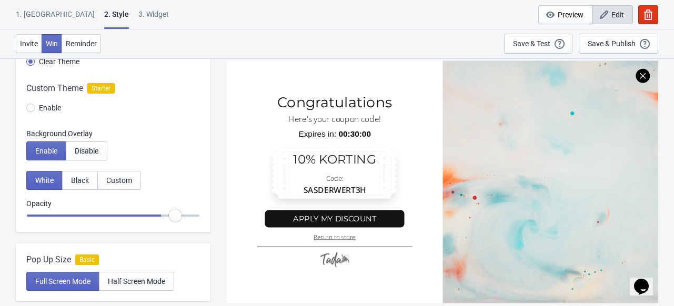
type input "0.7"
radio input "true"
type input "0.5"
radio input "true"
type input "0.35"
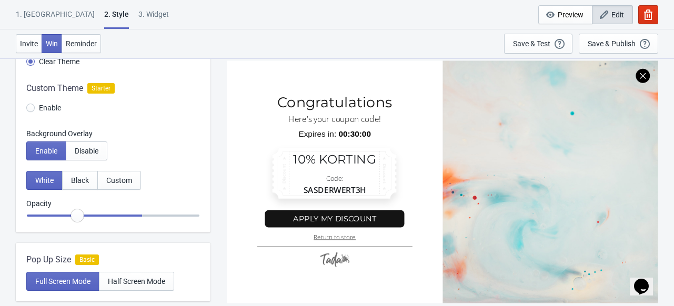
radio input "true"
type input "0.15"
radio input "true"
type input "0.1"
drag, startPoint x: 35, startPoint y: 217, endPoint x: -13, endPoint y: 236, distance: 51.5
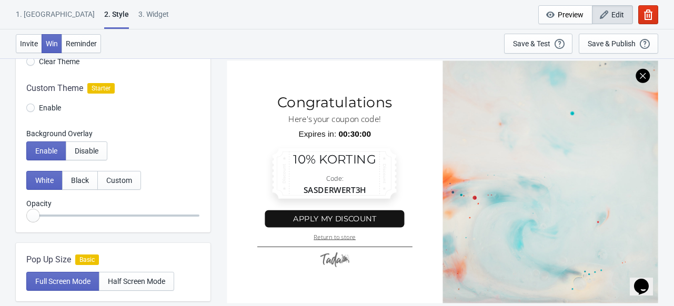
click at [26, 225] on input "range" at bounding box center [113, 215] width 174 height 19
click at [72, 186] on button "Black" at bounding box center [80, 180] width 36 height 19
radio input "true"
type input "0.45"
click at [99, 216] on input "range" at bounding box center [113, 215] width 174 height 19
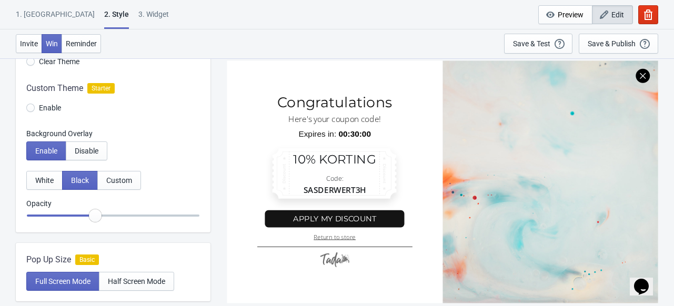
radio input "true"
type input "0.35"
radio input "true"
drag, startPoint x: 99, startPoint y: 216, endPoint x: -28, endPoint y: 223, distance: 127.6
type input "0.1"
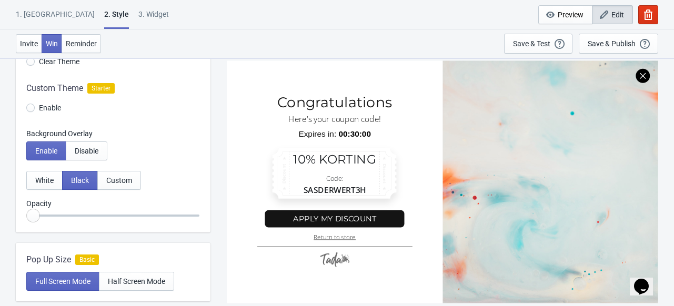
click at [26, 223] on input "range" at bounding box center [113, 215] width 174 height 19
click at [118, 176] on span "Custom" at bounding box center [119, 180] width 26 height 8
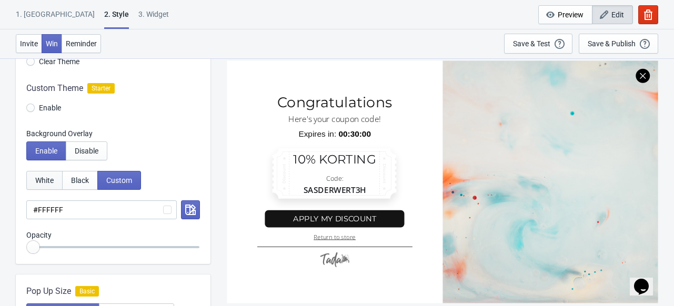
click at [56, 178] on button "White" at bounding box center [44, 180] width 36 height 19
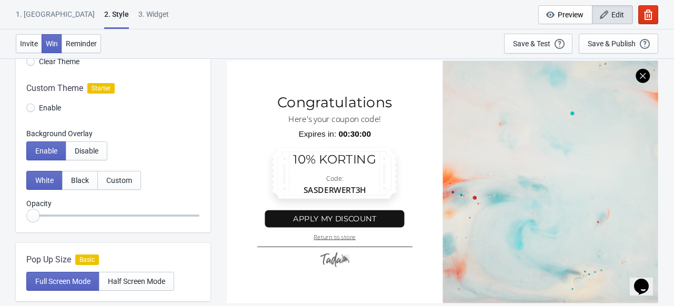
scroll to position [21, 0]
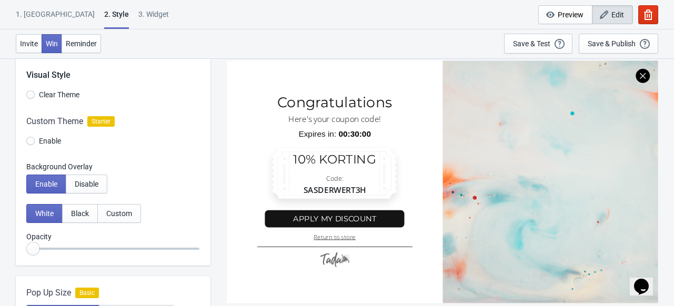
click at [31, 141] on div at bounding box center [113, 133] width 195 height 57
radio input "true"
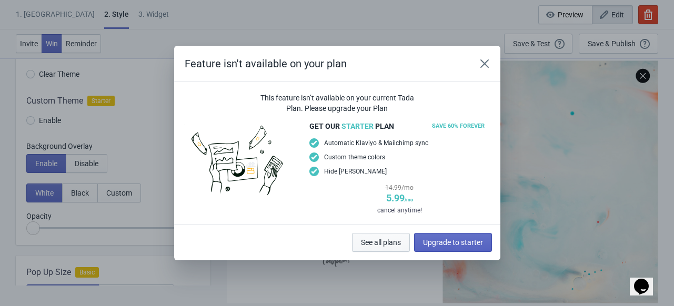
click at [371, 243] on span "See all plans" at bounding box center [381, 242] width 40 height 8
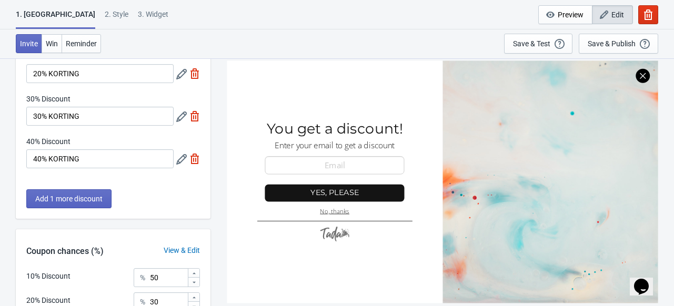
scroll to position [255, 0]
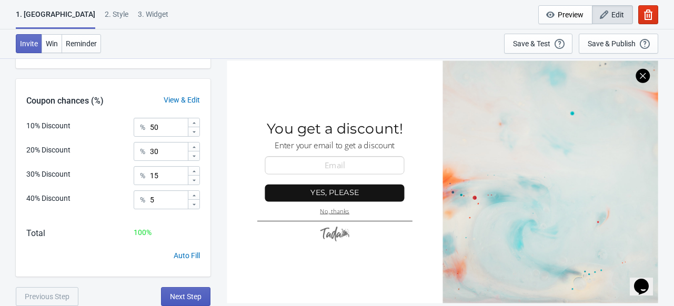
click at [196, 294] on span "Next Step" at bounding box center [186, 297] width 32 height 8
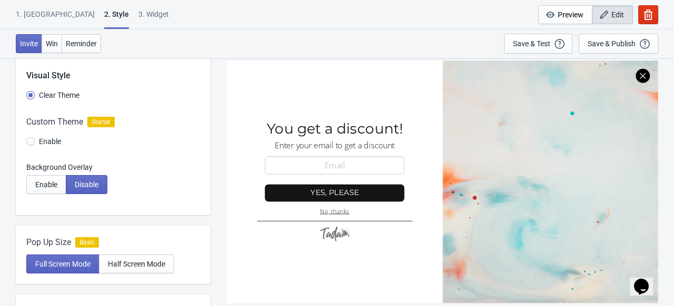
scroll to position [19, 0]
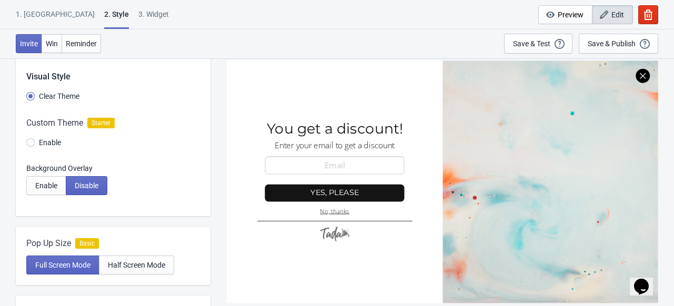
click at [42, 19] on div "1. [GEOGRAPHIC_DATA]" at bounding box center [55, 18] width 79 height 18
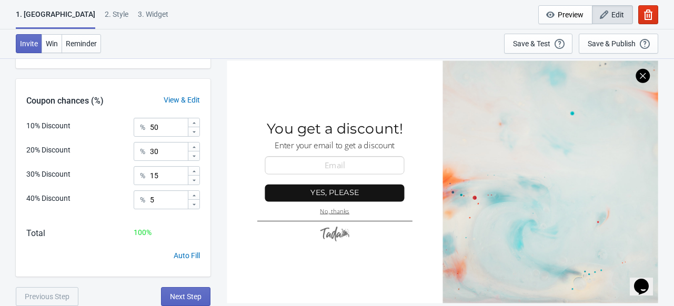
scroll to position [254, 0]
click at [60, 49] on button "Win" at bounding box center [52, 43] width 21 height 19
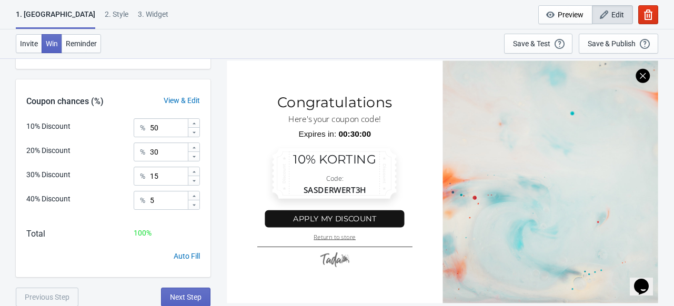
scroll to position [255, 0]
click at [191, 294] on span "Next Step" at bounding box center [186, 297] width 32 height 8
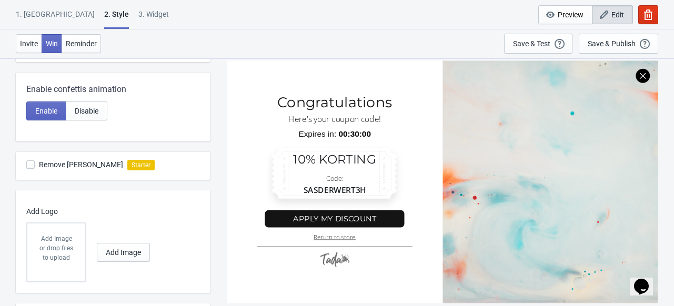
scroll to position [294, 0]
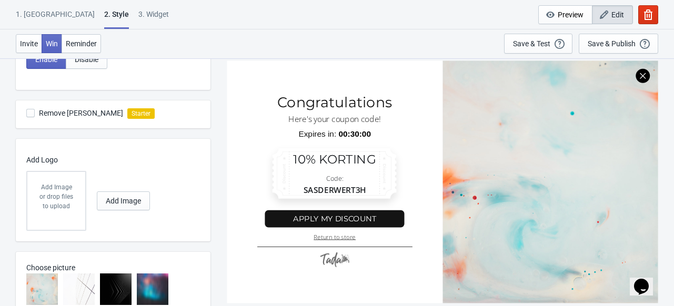
click at [59, 196] on div "or drop files to upload" at bounding box center [56, 201] width 37 height 19
click at [138, 211] on div "Add Image or drop files to upload Add Image" at bounding box center [110, 201] width 168 height 60
click at [138, 205] on button "Add Image" at bounding box center [123, 201] width 53 height 19
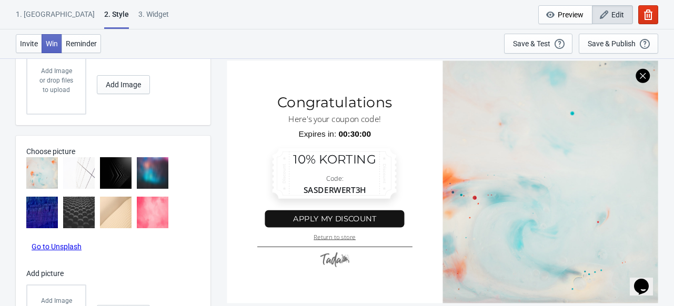
scroll to position [454, 0]
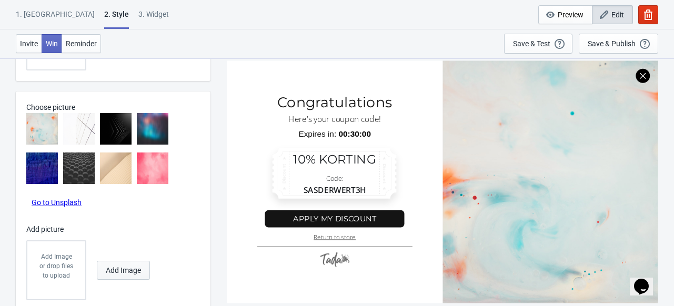
click at [133, 275] on button "Add Image" at bounding box center [123, 270] width 53 height 19
radio input "true"
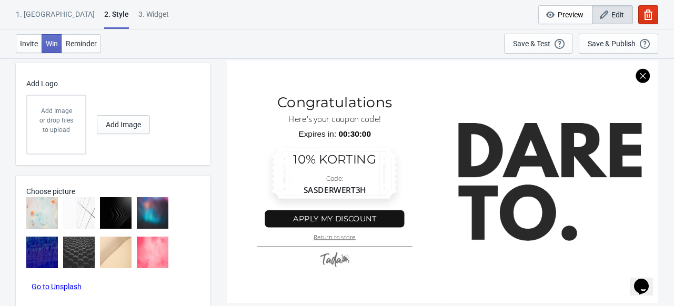
scroll to position [489, 0]
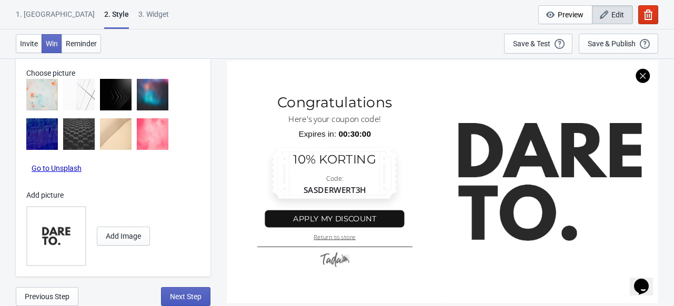
click at [171, 294] on span "Next Step" at bounding box center [186, 297] width 32 height 8
select select "once"
select select "1"
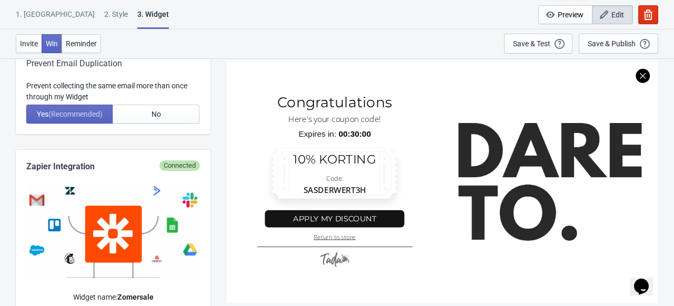
scroll to position [0, 0]
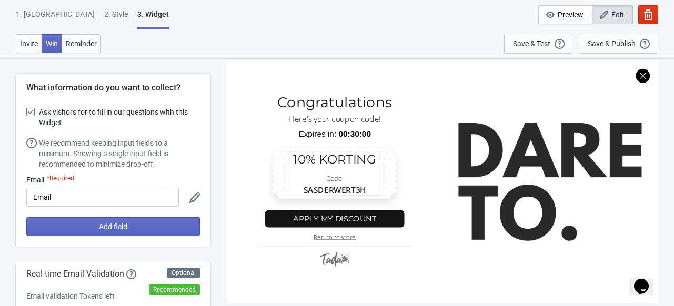
click at [33, 115] on span at bounding box center [30, 112] width 8 height 8
click at [27, 115] on input "Ask visitors for to fill in our questions with this Widget" at bounding box center [26, 117] width 1 height 19
checkbox input "false"
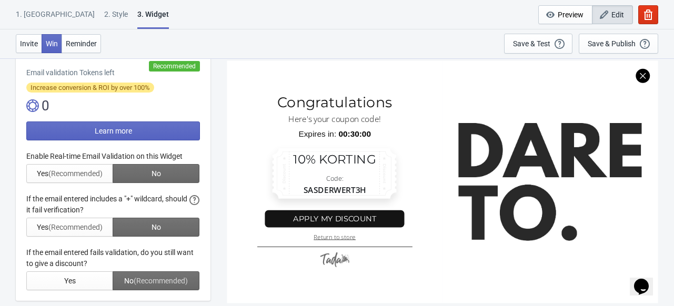
scroll to position [126, 0]
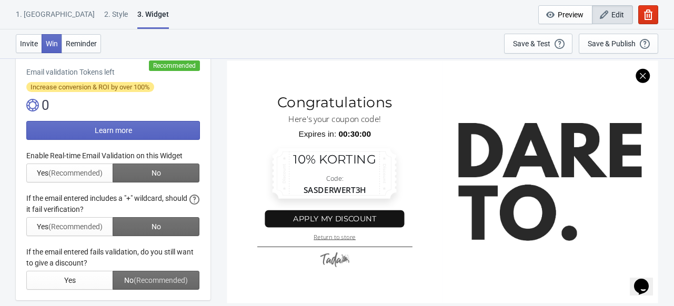
click at [139, 171] on div at bounding box center [113, 221] width 174 height 140
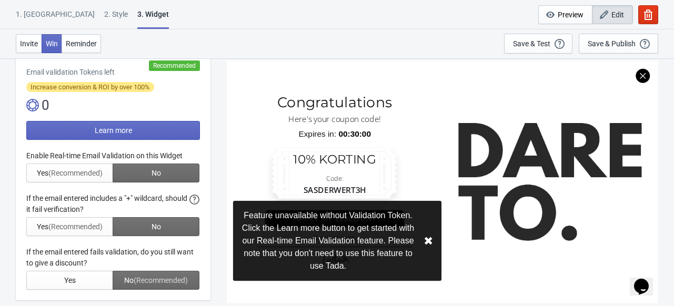
click at [78, 172] on div at bounding box center [113, 221] width 174 height 140
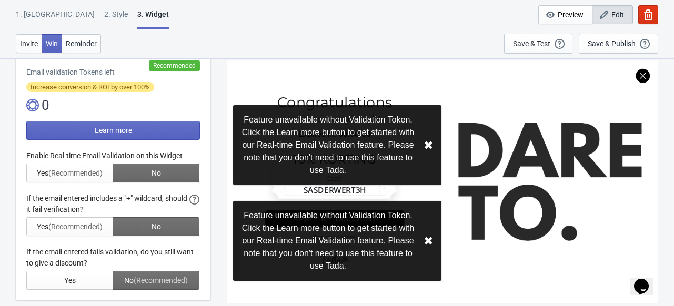
click at [429, 147] on button "✖︎" at bounding box center [428, 145] width 9 height 13
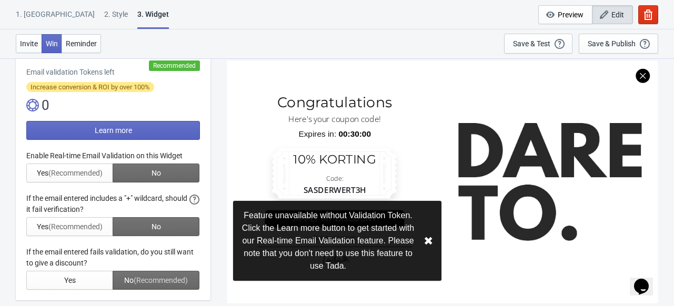
click at [431, 243] on button "✖︎" at bounding box center [428, 241] width 9 height 13
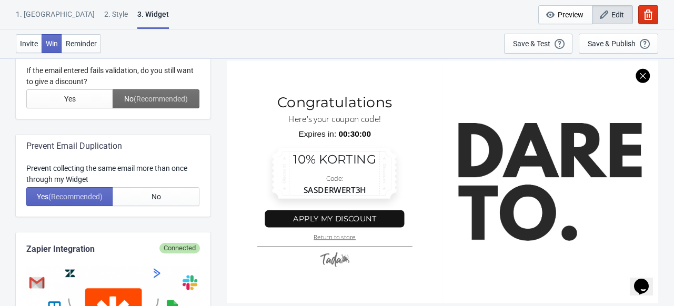
scroll to position [311, 0]
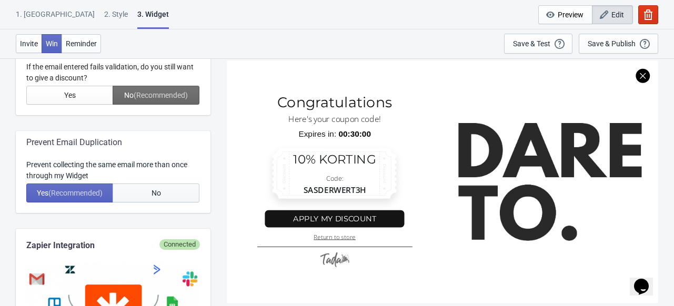
click at [161, 193] on button "No" at bounding box center [156, 193] width 87 height 19
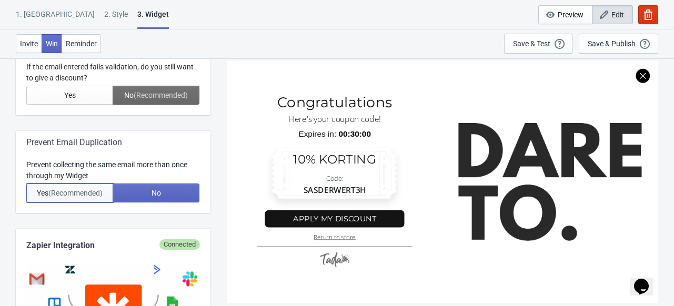
click at [101, 197] on span "(Recommended)" at bounding box center [75, 193] width 54 height 8
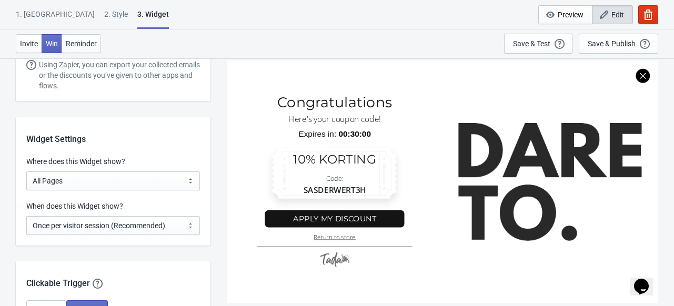
scroll to position [663, 0]
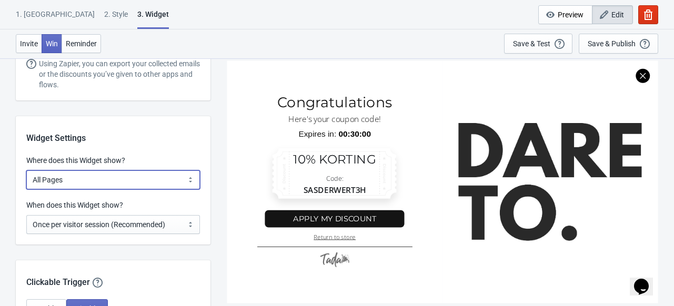
click at [154, 178] on select "All Pages All Product Pages All Blog Pages All Static Pages Specific Product(s)…" at bounding box center [113, 180] width 174 height 19
select select "specificProducts"
click at [26, 171] on select "All Pages All Product Pages All Blog Pages All Static Pages Specific Product(s)…" at bounding box center [113, 180] width 174 height 19
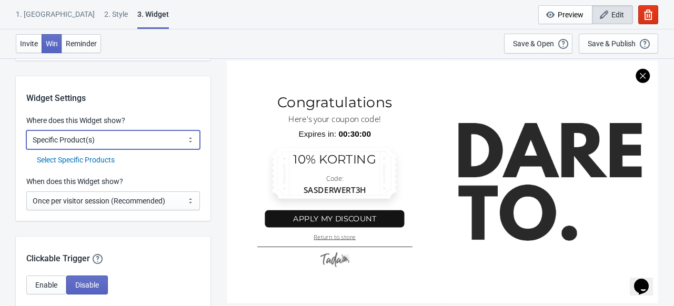
scroll to position [708, 0]
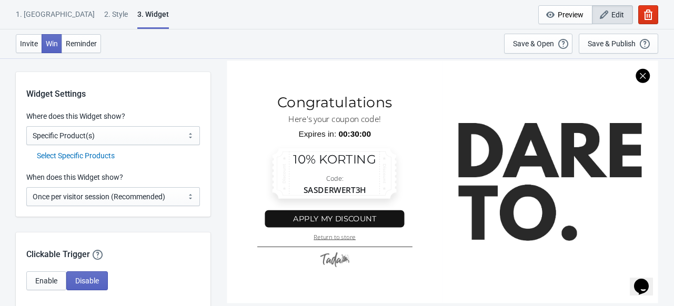
click at [101, 154] on div "Select Specific Products" at bounding box center [118, 156] width 163 height 11
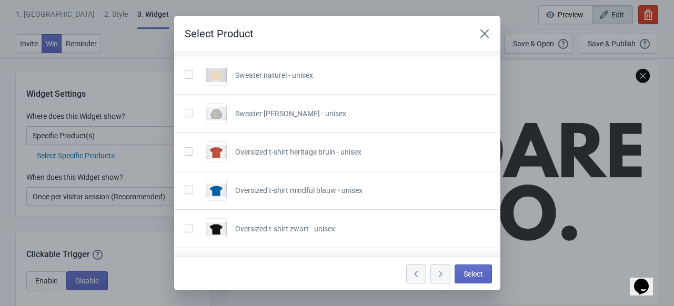
scroll to position [248, 0]
click at [185, 157] on div at bounding box center [191, 152] width 13 height 16
click at [187, 191] on span at bounding box center [189, 189] width 8 height 8
click at [185, 191] on input "checkbox" at bounding box center [185, 194] width 1 height 19
checkbox input "true"
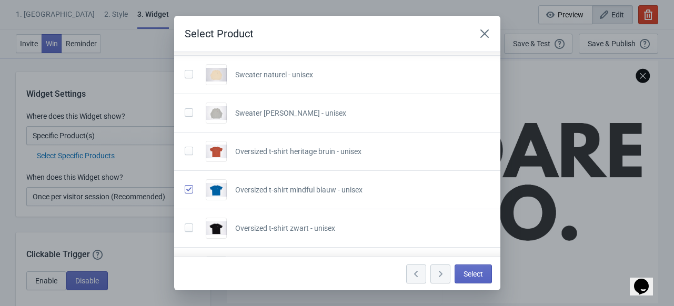
click at [190, 151] on span at bounding box center [189, 151] width 8 height 8
click at [185, 151] on input "checkbox" at bounding box center [185, 156] width 1 height 19
checkbox input "true"
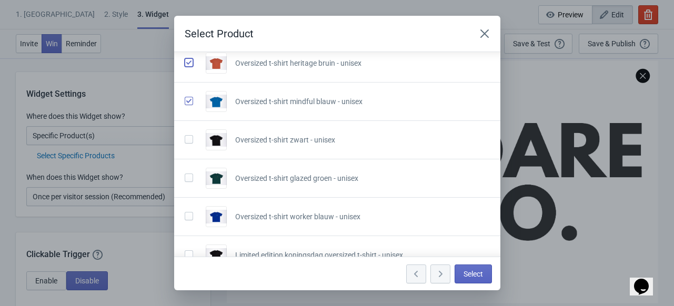
scroll to position [347, 0]
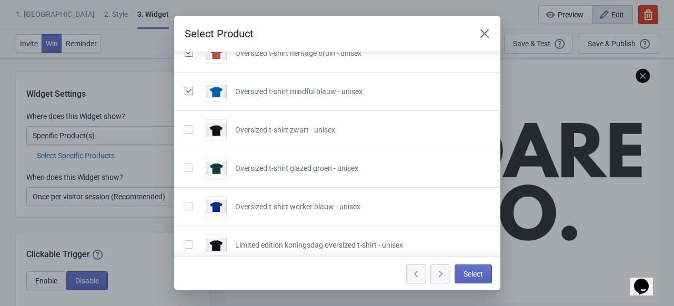
click at [190, 134] on div at bounding box center [191, 130] width 13 height 16
click at [190, 164] on span at bounding box center [189, 168] width 8 height 8
click at [185, 164] on input "checkbox" at bounding box center [185, 173] width 1 height 19
checkbox input "true"
click at [190, 125] on span at bounding box center [189, 129] width 8 height 8
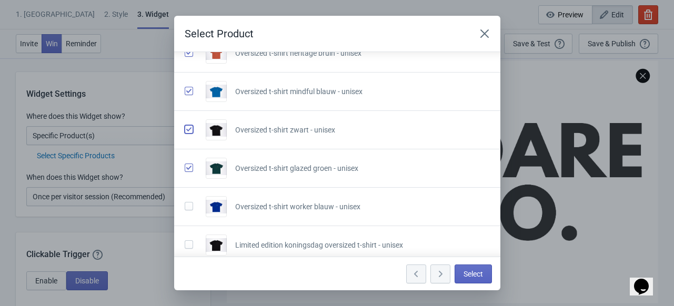
click at [185, 125] on input "checkbox" at bounding box center [185, 134] width 1 height 19
checkbox input "true"
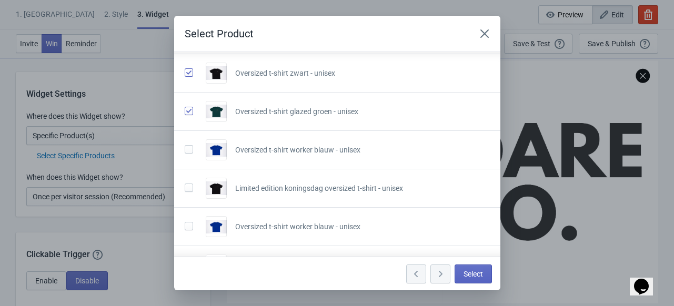
click at [188, 148] on span at bounding box center [189, 149] width 8 height 8
click at [185, 148] on input "checkbox" at bounding box center [185, 154] width 1 height 19
checkbox input "true"
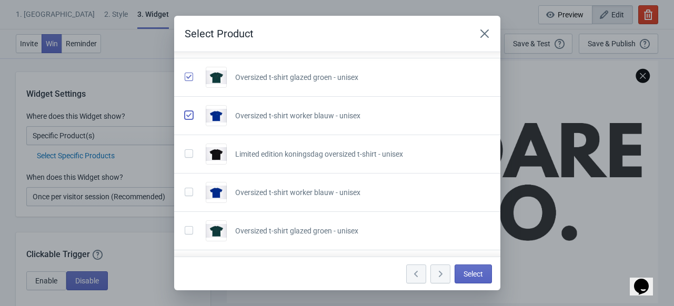
scroll to position [478, 0]
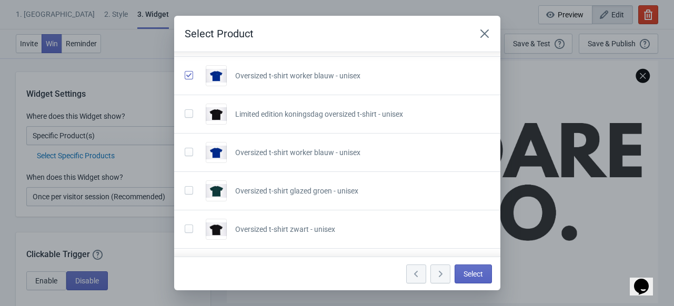
click at [190, 150] on span at bounding box center [189, 152] width 8 height 8
click at [185, 150] on input "checkbox" at bounding box center [185, 157] width 1 height 19
checkbox input "true"
click at [191, 187] on span at bounding box center [189, 190] width 8 height 8
click at [185, 187] on input "checkbox" at bounding box center [185, 195] width 1 height 19
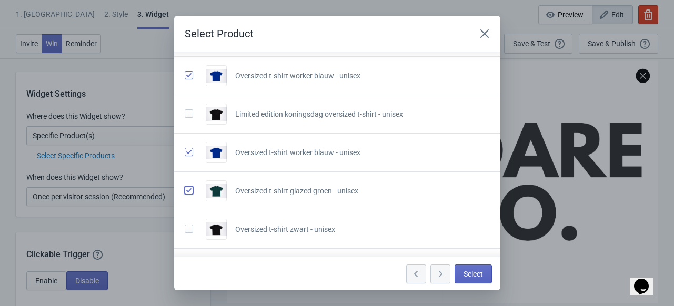
checkbox input "true"
click at [191, 227] on span at bounding box center [189, 229] width 8 height 8
click at [185, 227] on input "checkbox" at bounding box center [185, 234] width 1 height 19
checkbox input "true"
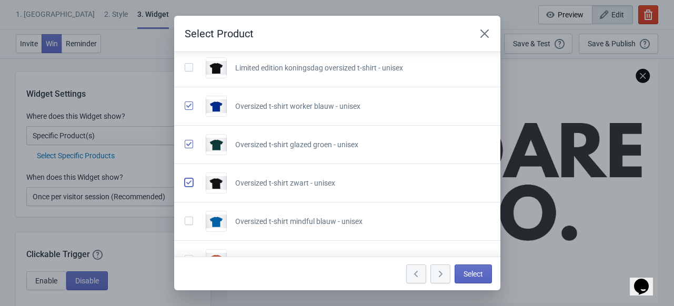
scroll to position [569, 0]
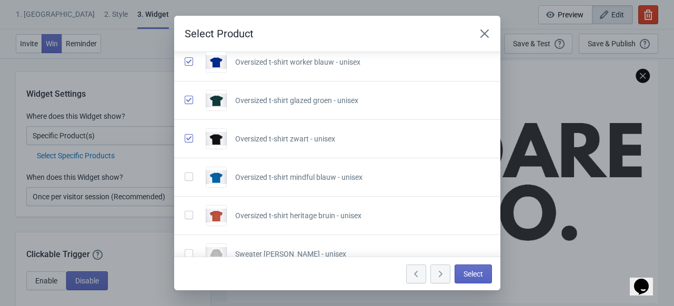
click at [191, 174] on span at bounding box center [189, 177] width 8 height 8
click at [185, 174] on input "checkbox" at bounding box center [185, 182] width 1 height 19
checkbox input "true"
click at [191, 211] on span at bounding box center [189, 215] width 8 height 8
click at [185, 211] on input "checkbox" at bounding box center [185, 220] width 1 height 19
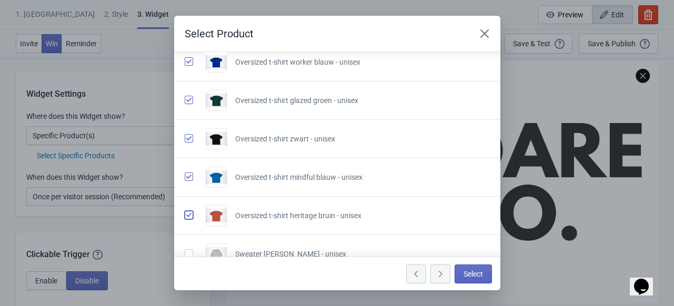
checkbox input "true"
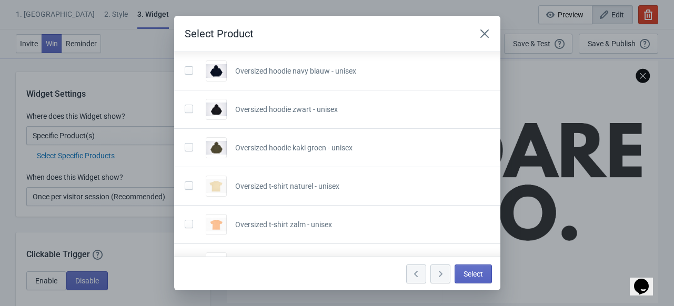
scroll to position [912, 0]
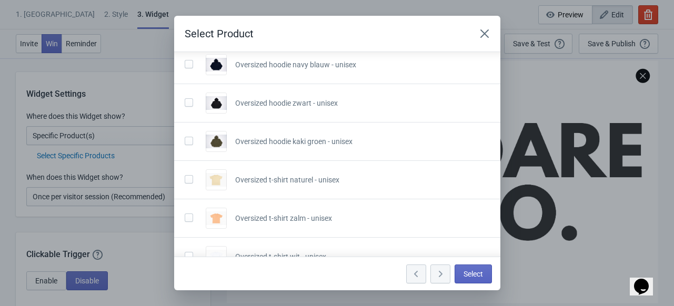
click at [186, 175] on span at bounding box center [189, 179] width 8 height 8
click at [185, 175] on input "checkbox" at bounding box center [185, 184] width 1 height 19
checkbox input "true"
click at [188, 215] on span at bounding box center [189, 218] width 8 height 8
click at [185, 215] on input "checkbox" at bounding box center [185, 223] width 1 height 19
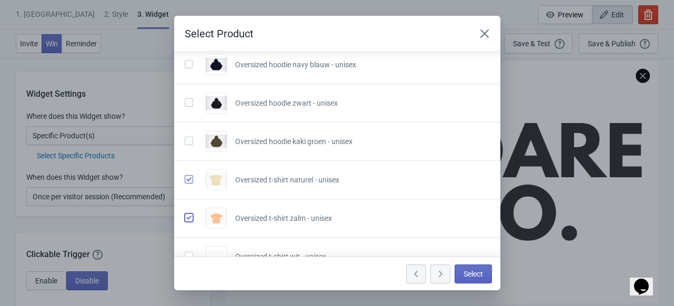
checkbox input "true"
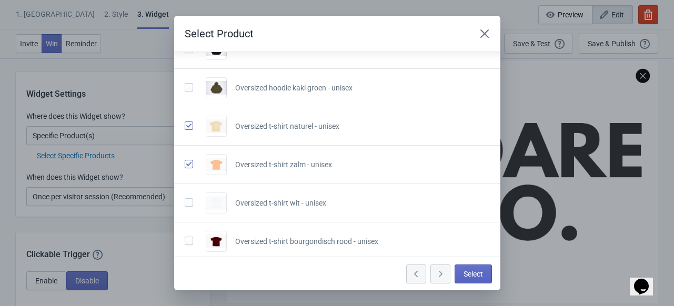
click at [191, 201] on span at bounding box center [189, 202] width 8 height 8
click at [185, 201] on input "checkbox" at bounding box center [185, 207] width 1 height 19
checkbox input "true"
click at [192, 242] on label at bounding box center [191, 241] width 13 height 14
click at [185, 242] on input "checkbox" at bounding box center [185, 246] width 1 height 19
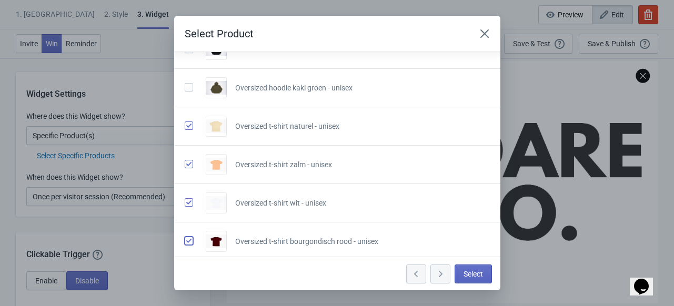
checkbox input "true"
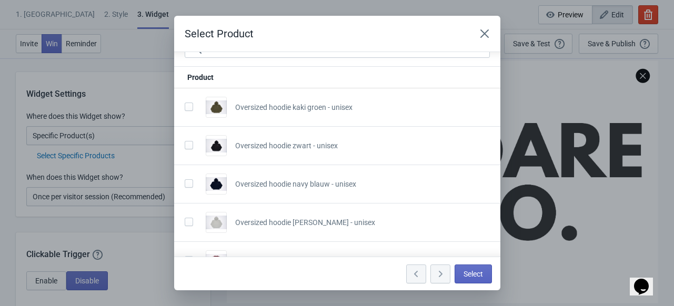
scroll to position [0, 0]
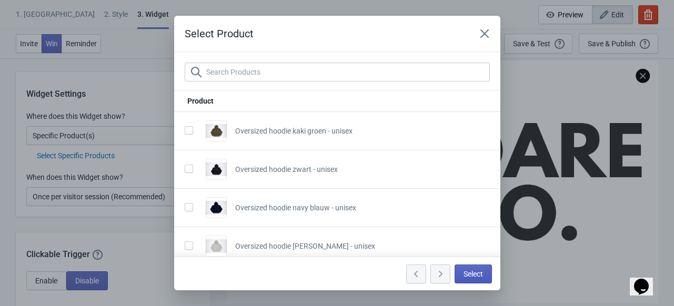
click at [473, 274] on span "Select" at bounding box center [473, 274] width 19 height 8
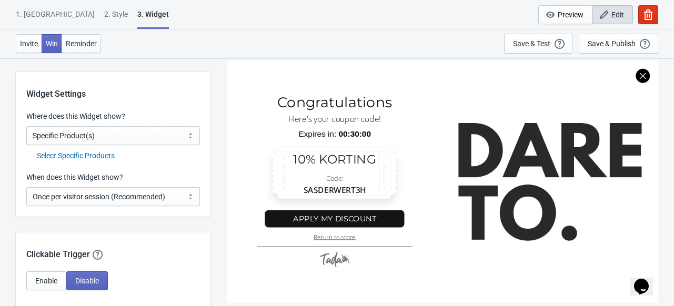
click at [104, 161] on div "Select Specific Products" at bounding box center [118, 156] width 163 height 11
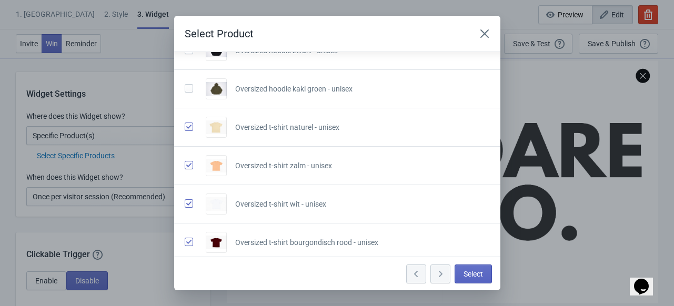
scroll to position [965, 0]
click at [461, 272] on button "Select" at bounding box center [473, 274] width 37 height 19
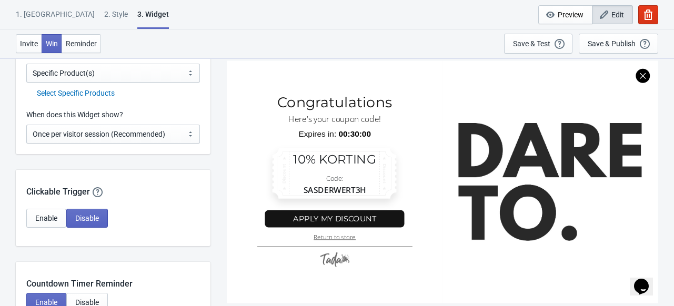
scroll to position [771, 0]
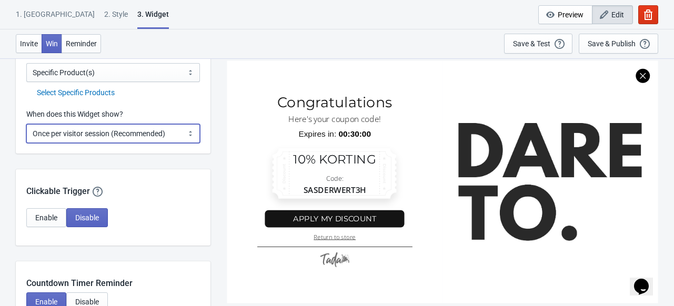
click at [152, 140] on select "Every new visit of page Once every period of time Once per visitor session (Rec…" at bounding box center [113, 133] width 174 height 19
select select "once_per_user"
click at [26, 124] on select "Every new visit of page Once every period of time Once per visitor session (Rec…" at bounding box center [113, 133] width 174 height 19
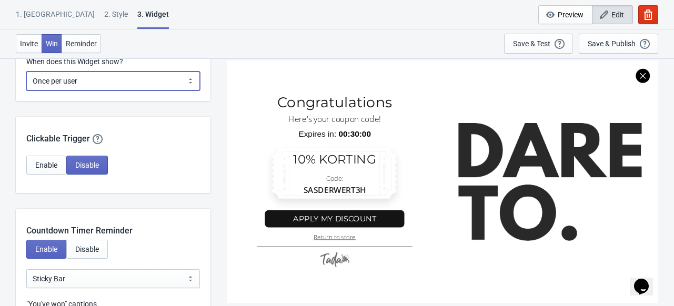
scroll to position [828, 0]
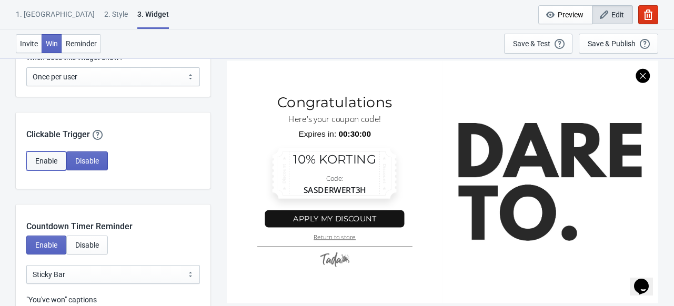
click at [50, 162] on span "Enable" at bounding box center [46, 161] width 22 height 8
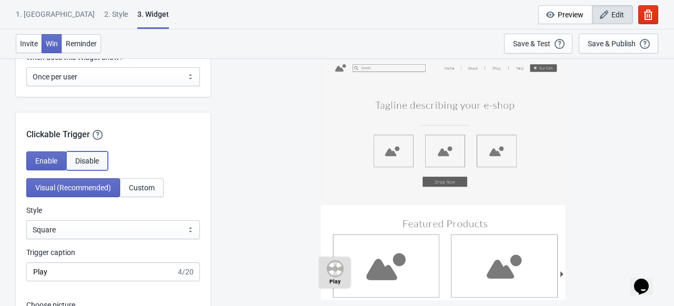
click at [92, 161] on span "Disable" at bounding box center [87, 161] width 24 height 8
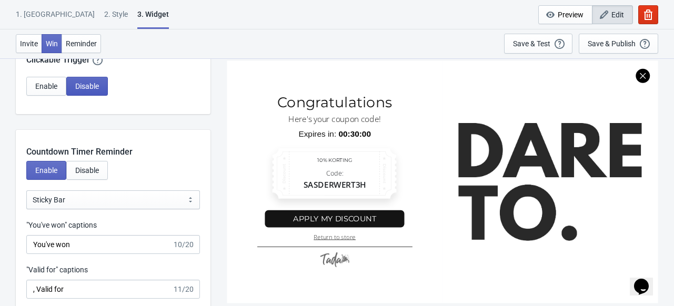
scroll to position [899, 0]
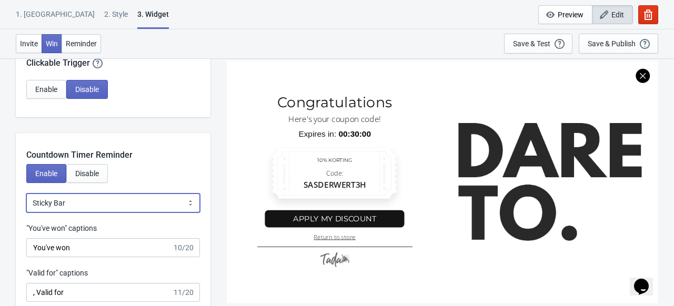
click at [120, 197] on select "Bubble Sticky Bar" at bounding box center [113, 203] width 174 height 19
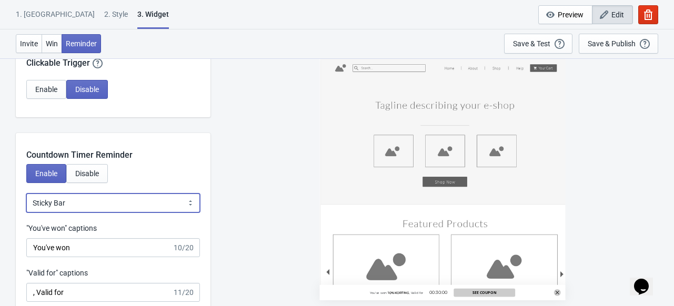
click at [120, 197] on select "Bubble Sticky Bar" at bounding box center [113, 203] width 174 height 19
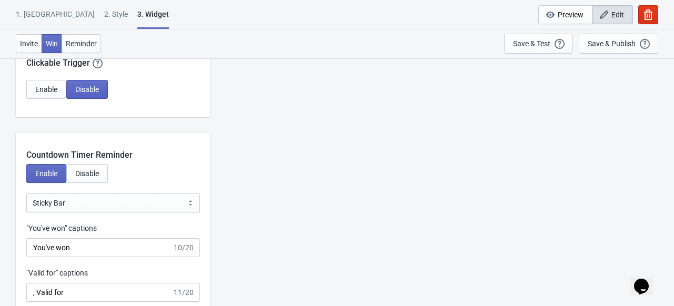
click at [145, 161] on div "Countdown Timer Reminder" at bounding box center [113, 147] width 195 height 28
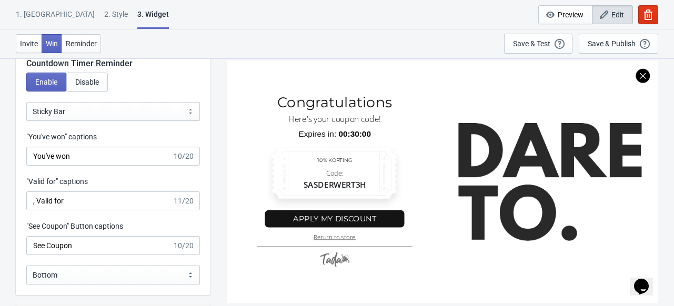
scroll to position [996, 0]
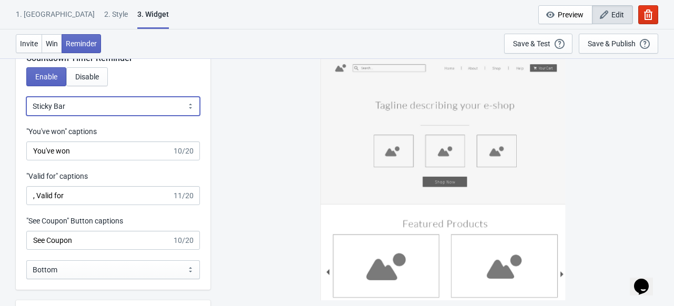
click at [131, 103] on select "Bubble Sticky Bar" at bounding box center [113, 106] width 174 height 19
select select "0"
click at [26, 97] on select "Bubble Sticky Bar" at bounding box center [113, 106] width 174 height 19
type input "left"
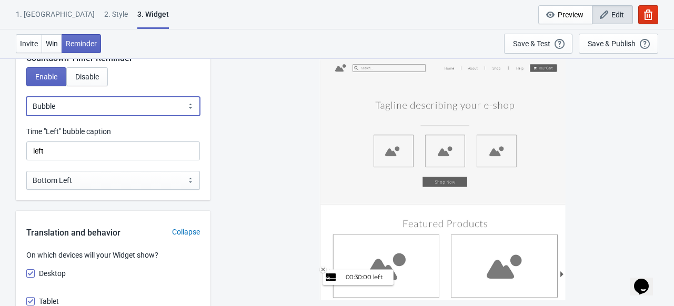
click at [135, 104] on select "Bubble Sticky Bar" at bounding box center [113, 106] width 174 height 19
select select "1"
click at [26, 97] on select "Bubble Sticky Bar" at bounding box center [113, 106] width 174 height 19
type input ", Valid for"
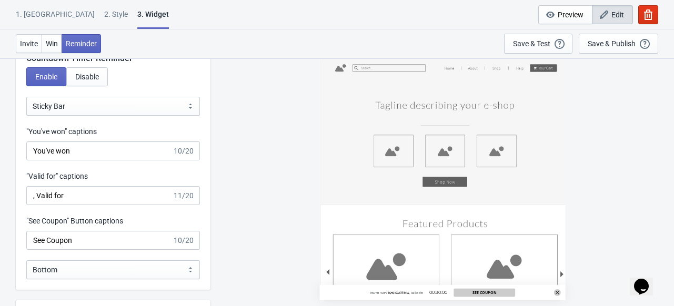
click at [175, 124] on div "Countdown Timer Reminder Enable Disable Bubble Sticky Bar Sticky Bar "You've wo…" at bounding box center [113, 163] width 195 height 254
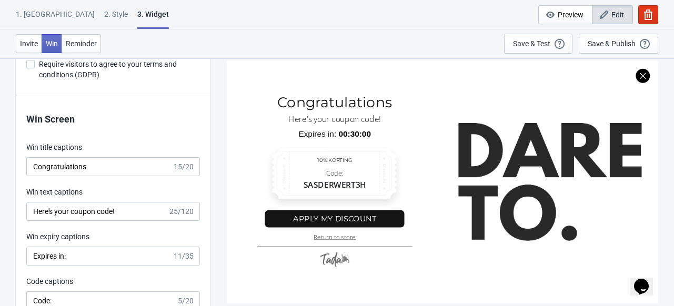
scroll to position [1895, 0]
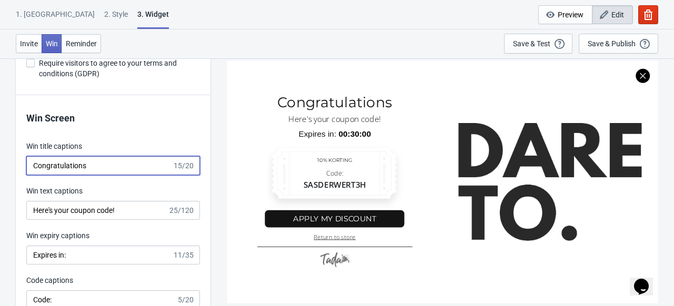
drag, startPoint x: 92, startPoint y: 162, endPoint x: 1, endPoint y: 164, distance: 90.6
type input "G"
type input "Zomersale!"
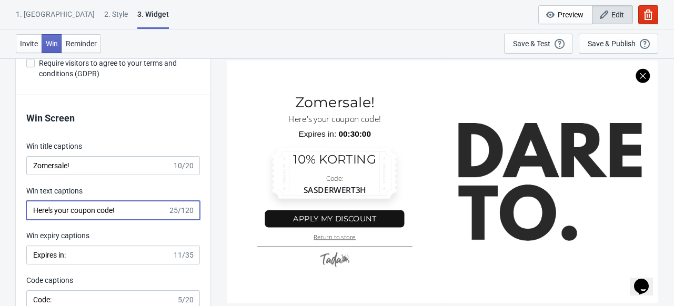
drag, startPoint x: 119, startPoint y: 210, endPoint x: 24, endPoint y: 205, distance: 95.4
click at [24, 205] on div "Win Screen Win title captions Zomersale! 10/20 Win text captions Here's your co…" at bounding box center [113, 275] width 195 height 361
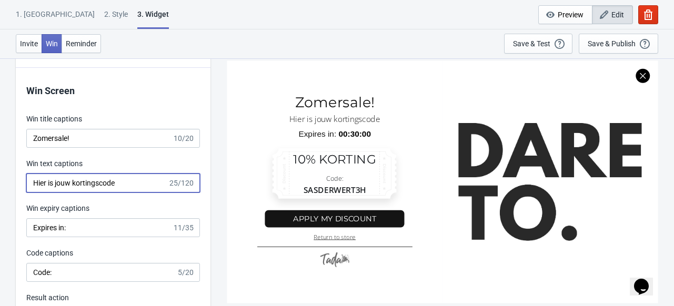
scroll to position [1923, 0]
type input "Hier is jouw kortingscode"
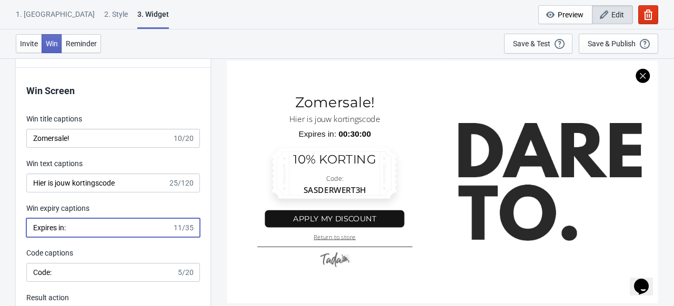
drag, startPoint x: 79, startPoint y: 227, endPoint x: 47, endPoint y: 227, distance: 32.1
click at [47, 227] on input "Expires in:" at bounding box center [99, 227] width 146 height 19
click at [65, 225] on input "Expires in:" at bounding box center [99, 227] width 146 height 19
drag, startPoint x: 75, startPoint y: 226, endPoint x: 27, endPoint y: 226, distance: 47.9
click at [27, 226] on input "Expires in:" at bounding box center [99, 227] width 146 height 19
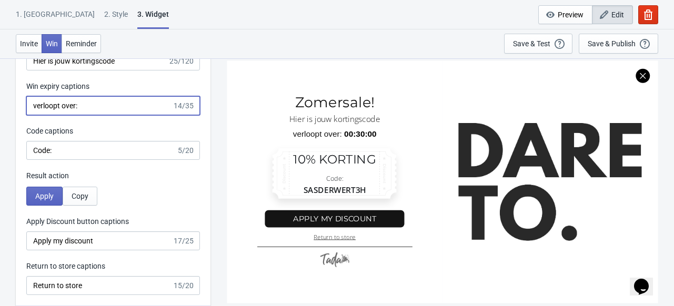
scroll to position [2057, 0]
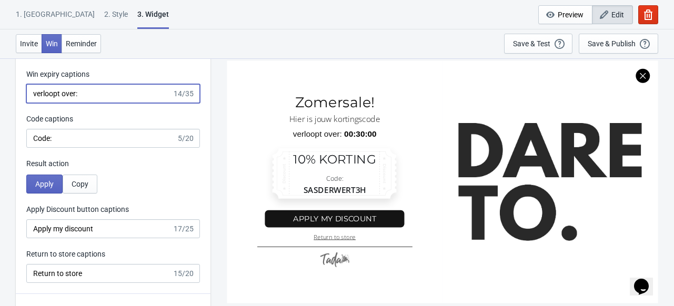
type input "verloopt over:"
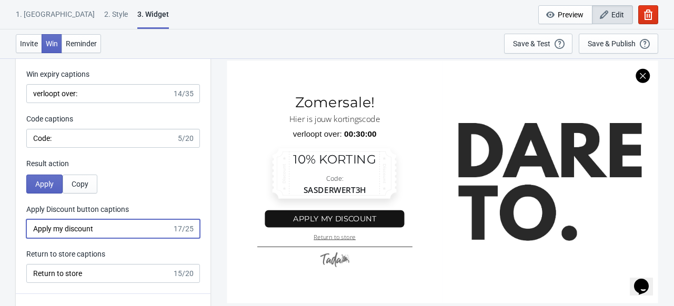
drag, startPoint x: 104, startPoint y: 225, endPoint x: 32, endPoint y: 226, distance: 71.6
click at [32, 226] on input "Apply my discount" at bounding box center [99, 229] width 146 height 19
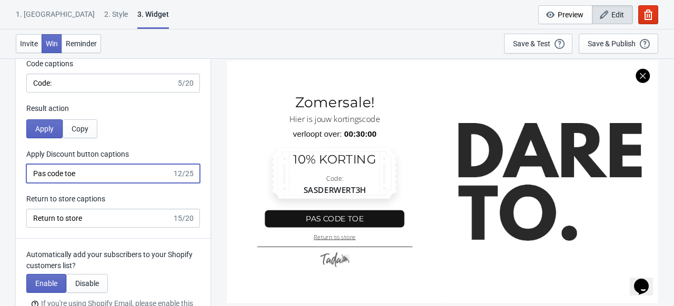
scroll to position [2128, 0]
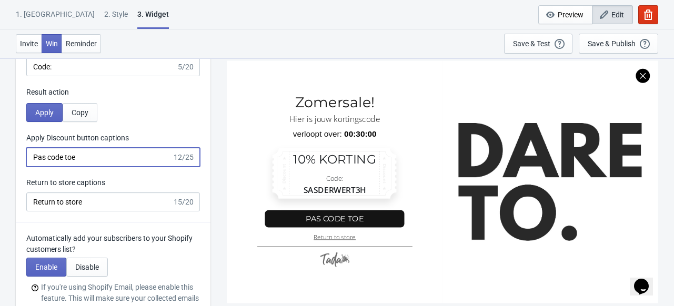
type input "Pas code toe"
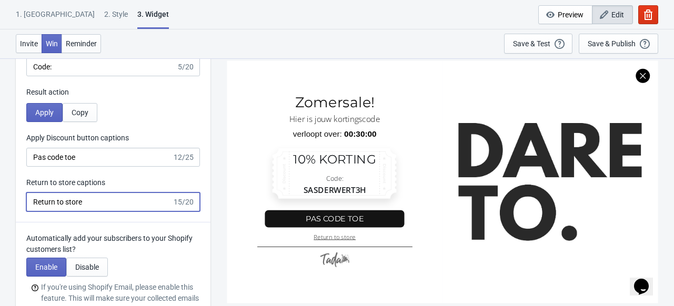
drag, startPoint x: 87, startPoint y: 193, endPoint x: 26, endPoint y: 204, distance: 61.4
click at [26, 204] on input "Return to store" at bounding box center [99, 202] width 146 height 19
type input "t"
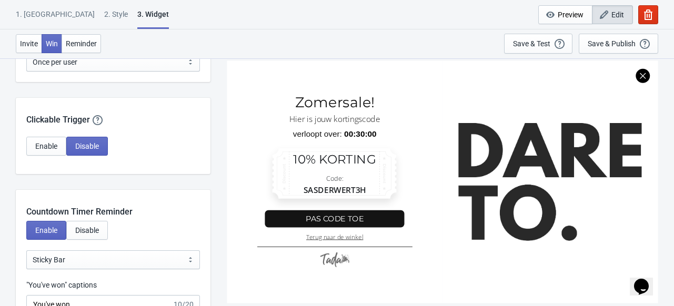
scroll to position [865, 0]
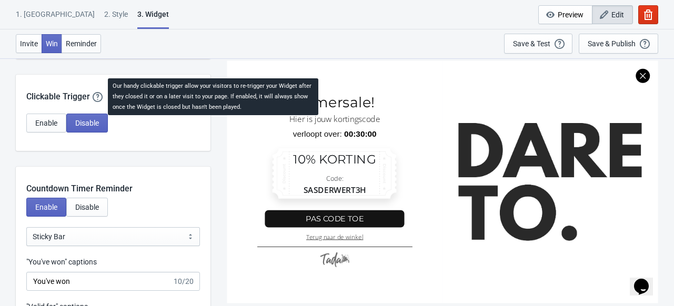
type input "Terug naar de winkel"
click at [98, 98] on icon at bounding box center [98, 97] width 11 height 11
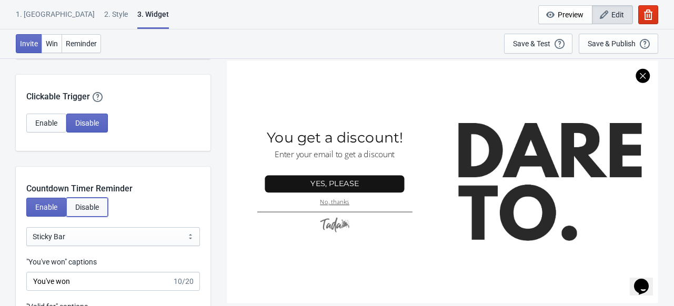
click at [99, 208] on span "Disable" at bounding box center [87, 207] width 24 height 8
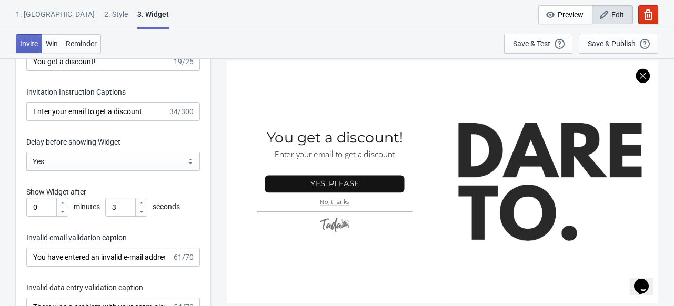
scroll to position [1228, 0]
click at [52, 41] on span "Win" at bounding box center [52, 43] width 12 height 8
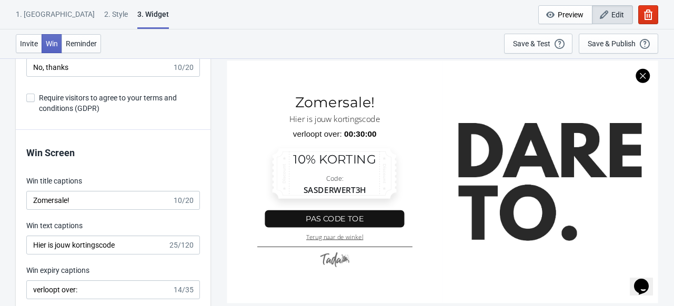
scroll to position [1637, 0]
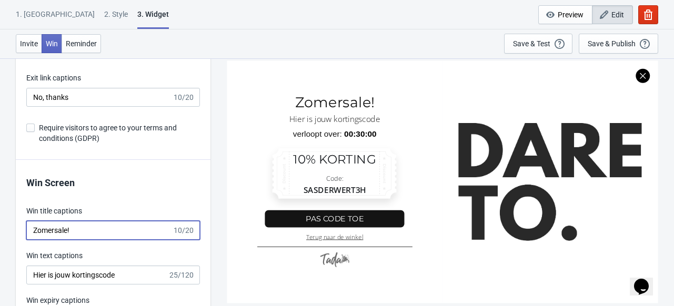
drag, startPoint x: 66, startPoint y: 228, endPoint x: 37, endPoint y: 231, distance: 29.1
click at [37, 231] on input "Zomersale!" at bounding box center [99, 230] width 146 height 19
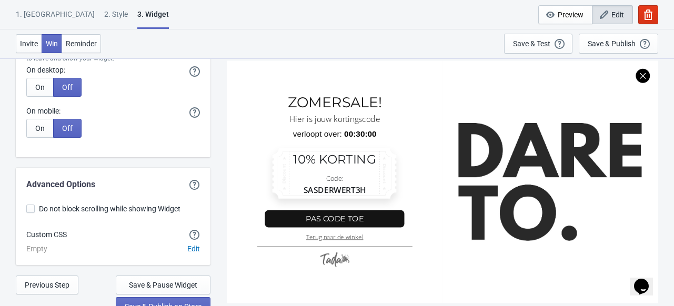
scroll to position [2443, 0]
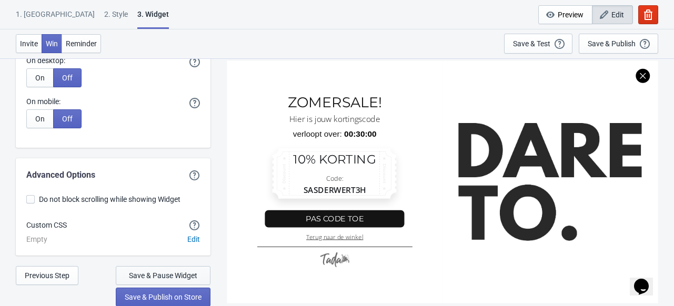
type input "ZOMERSALE!"
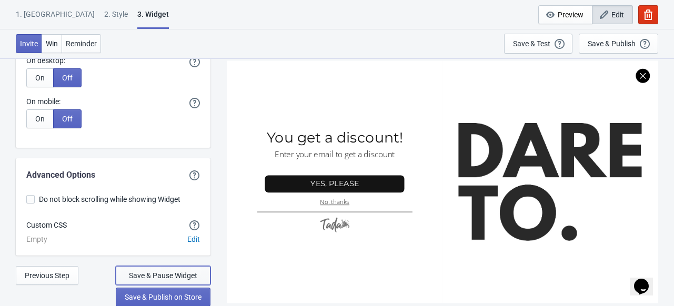
click at [169, 276] on span "Save & Pause Widget" at bounding box center [163, 276] width 68 height 8
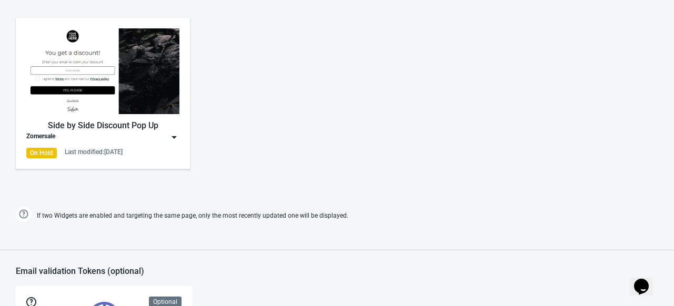
scroll to position [471, 0]
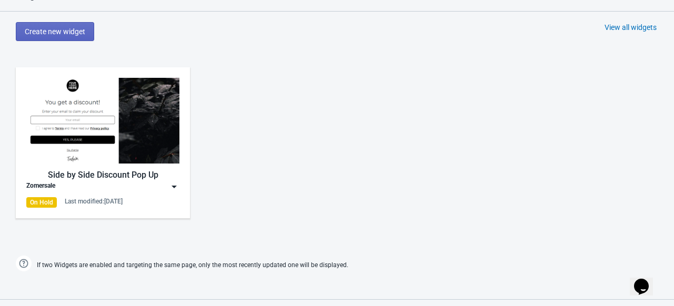
click at [85, 132] on img at bounding box center [102, 121] width 153 height 86
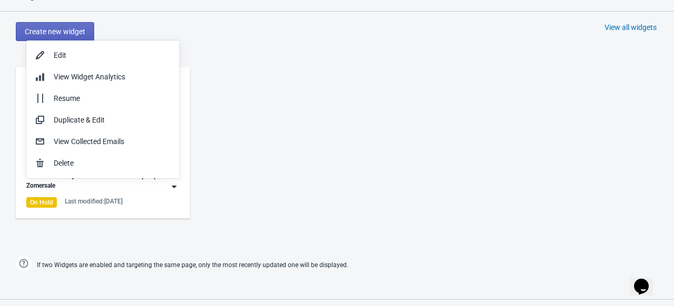
click at [233, 134] on div "Side by Side Discount Pop Up Zomersale On Hold Last modified: [DATE]" at bounding box center [337, 152] width 674 height 190
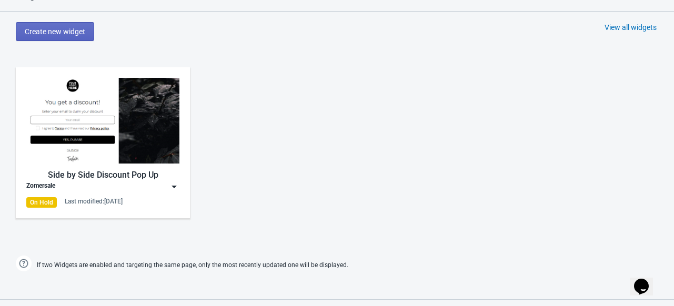
click at [167, 185] on div "Zomersale" at bounding box center [102, 187] width 153 height 11
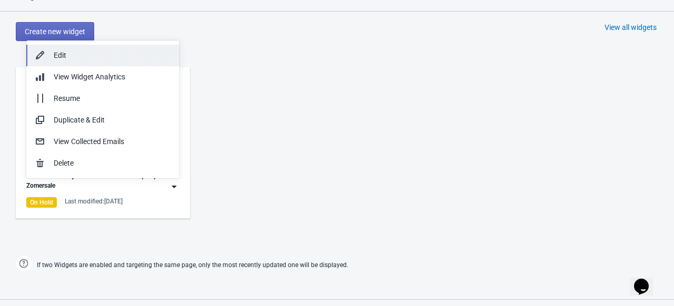
click at [107, 46] on button "Edit" at bounding box center [102, 56] width 153 height 22
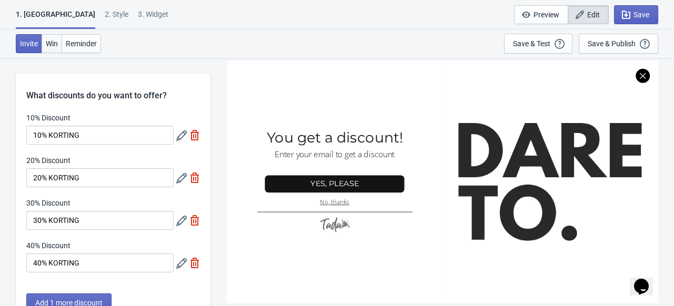
click at [51, 48] on button "Win" at bounding box center [52, 43] width 21 height 19
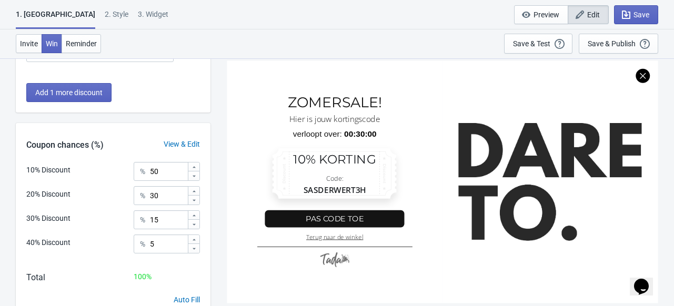
scroll to position [255, 0]
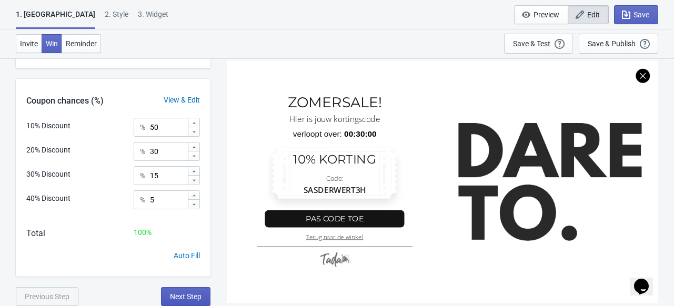
click at [172, 301] on button "Next Step" at bounding box center [185, 296] width 49 height 19
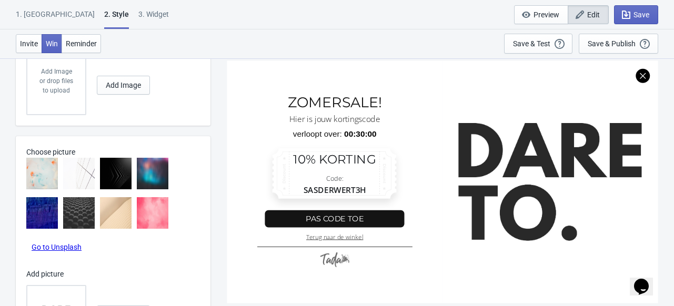
scroll to position [489, 0]
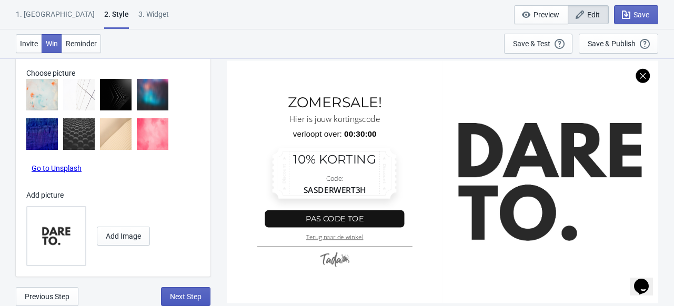
click at [181, 297] on span "Next Step" at bounding box center [186, 297] width 32 height 8
select select "specificProducts"
select select "once_per_user"
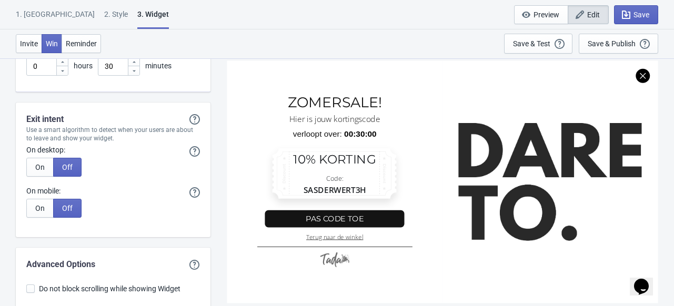
scroll to position [2443, 0]
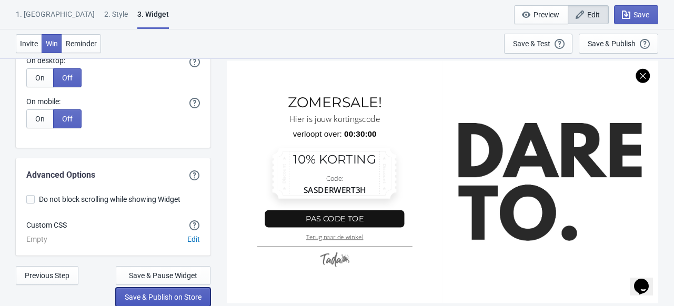
click at [190, 298] on span "Save & Publish on Store" at bounding box center [163, 297] width 77 height 8
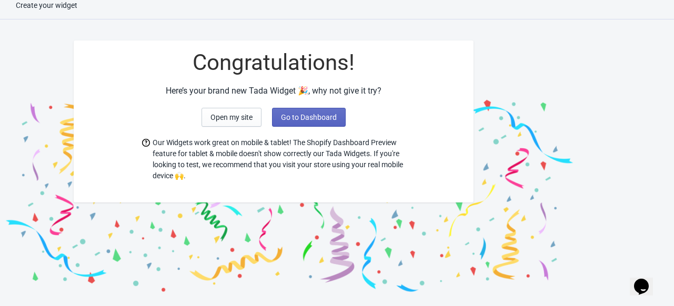
scroll to position [11, 0]
click at [251, 119] on span "Open my site" at bounding box center [232, 117] width 42 height 8
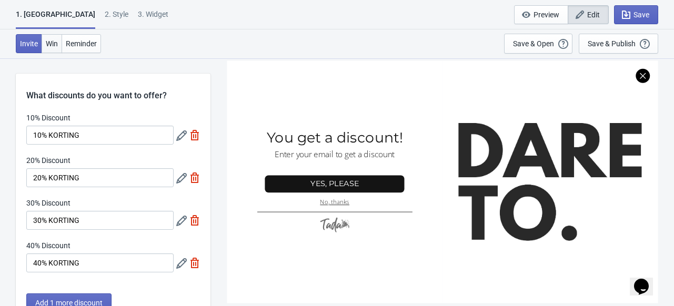
click at [53, 40] on span "Win" at bounding box center [52, 43] width 12 height 8
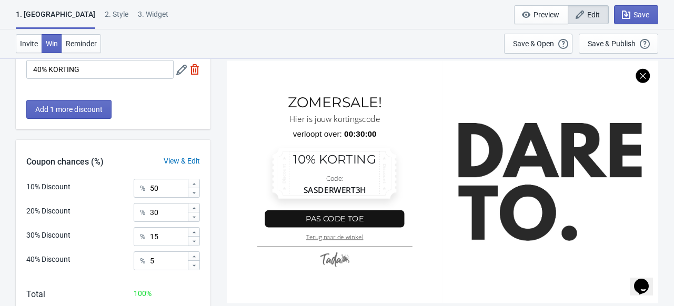
scroll to position [255, 0]
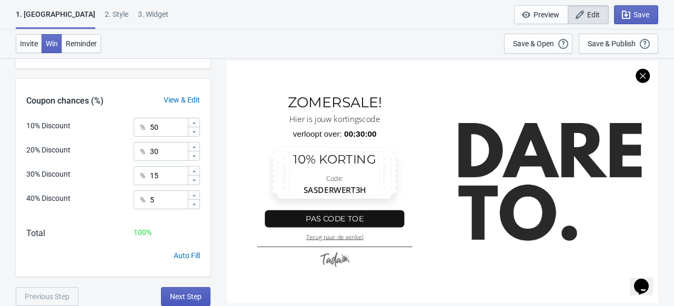
click at [191, 297] on span "Next Step" at bounding box center [186, 297] width 32 height 8
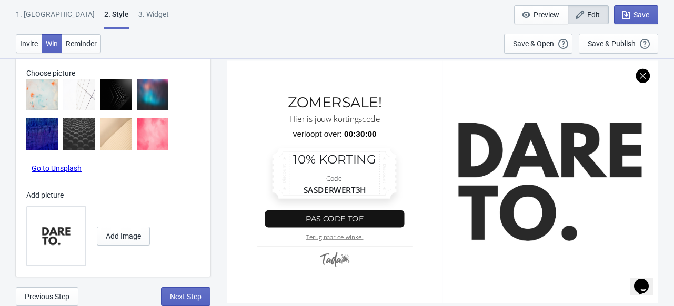
scroll to position [488, 0]
click at [184, 293] on span "Next Step" at bounding box center [186, 297] width 32 height 8
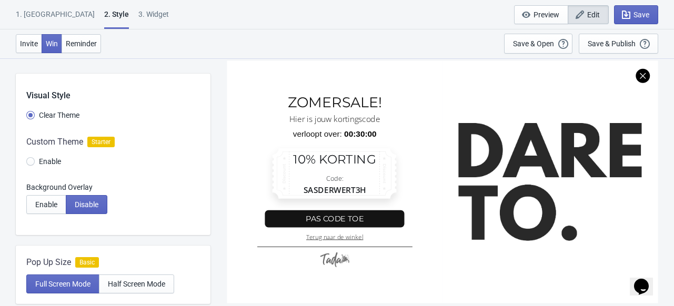
select select "specificProducts"
select select "once_per_user"
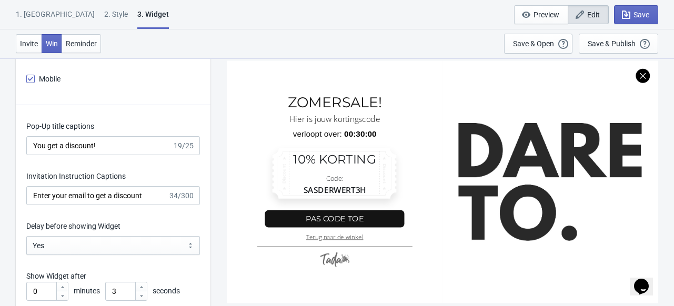
scroll to position [1143, 0]
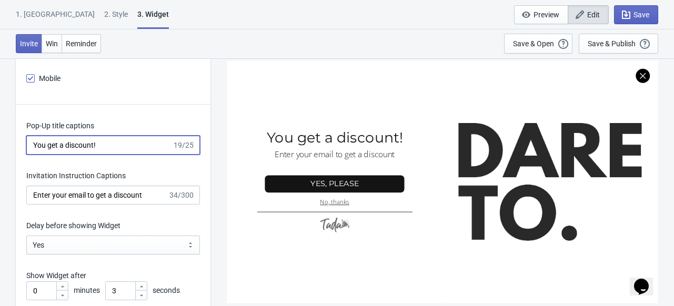
drag, startPoint x: 103, startPoint y: 149, endPoint x: 31, endPoint y: 147, distance: 72.1
click at [31, 147] on input "You get a discount!" at bounding box center [99, 145] width 146 height 19
type input "ER IS ZOMERSALE!"
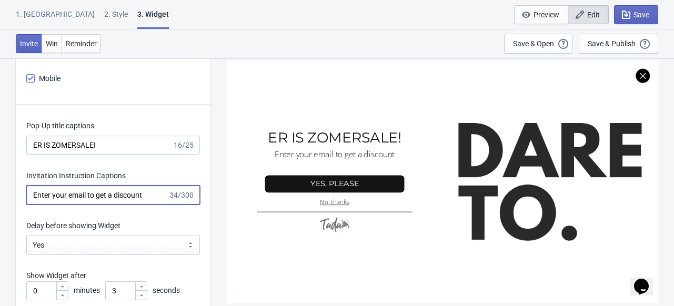
drag, startPoint x: 143, startPoint y: 193, endPoint x: 21, endPoint y: 202, distance: 122.5
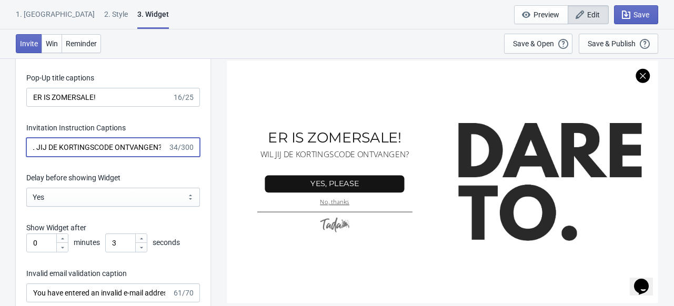
type input "WIL JIJ DE KORTINGSCODE ONTVANGEN?"
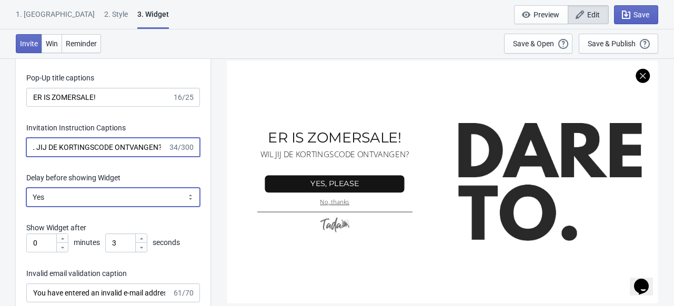
click at [147, 203] on select "Yes No" at bounding box center [113, 197] width 174 height 19
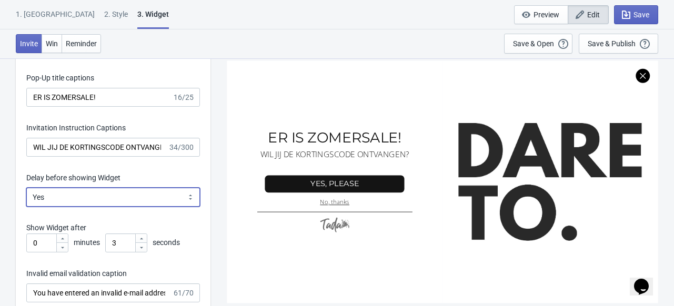
click at [132, 194] on select "Yes No" at bounding box center [113, 197] width 174 height 19
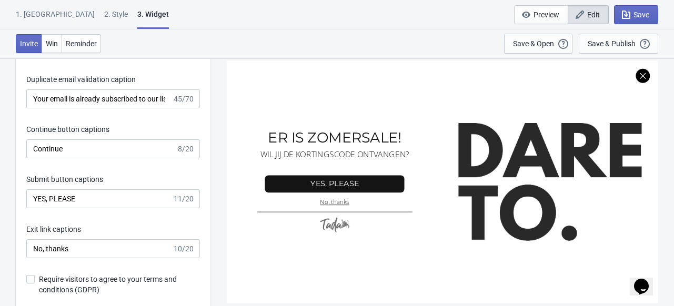
scroll to position [1486, 0]
drag, startPoint x: 88, startPoint y: 196, endPoint x: 15, endPoint y: 200, distance: 73.8
type input "JA GRAAG!"
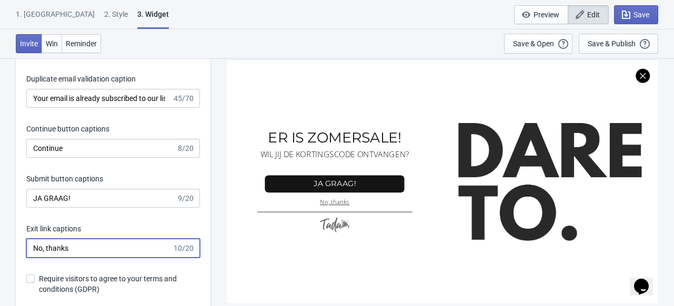
drag, startPoint x: 76, startPoint y: 246, endPoint x: 6, endPoint y: 246, distance: 70.0
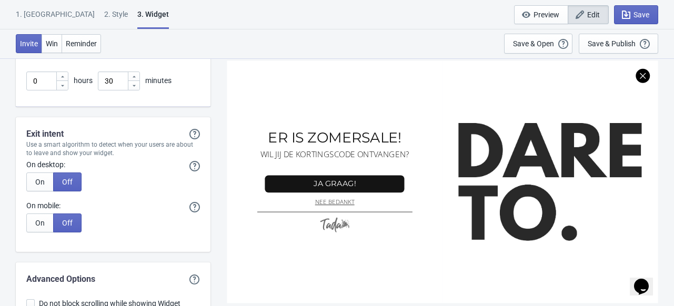
scroll to position [2443, 0]
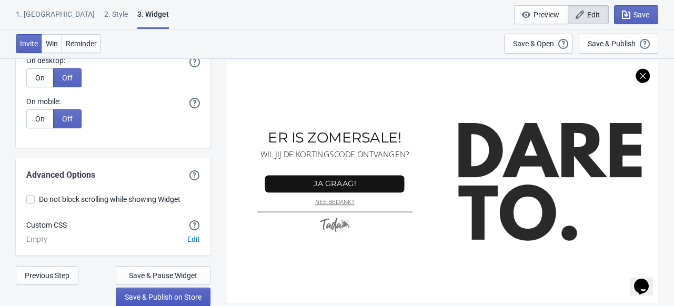
type input "NEE BEDANKT"
click at [180, 296] on span "Save & Publish on Store" at bounding box center [163, 297] width 77 height 8
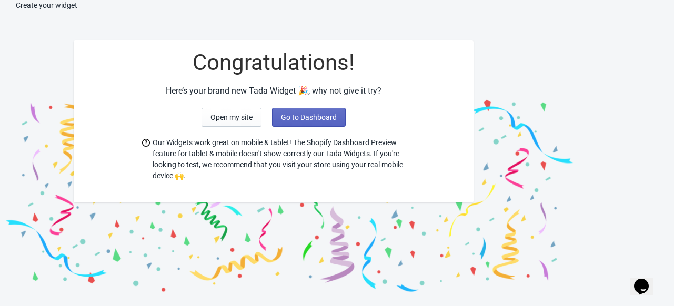
scroll to position [11, 0]
click at [298, 114] on span "Go to Dashboard" at bounding box center [309, 117] width 56 height 8
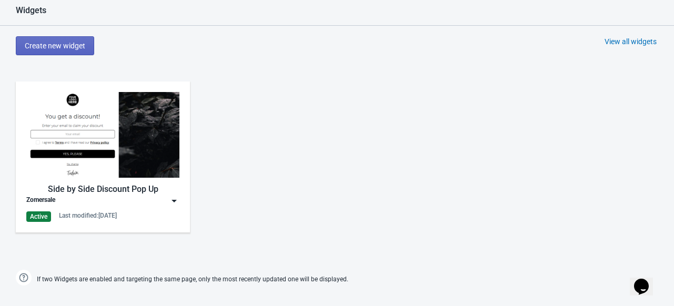
scroll to position [457, 0]
click at [91, 191] on div "Side by Side Discount Pop Up" at bounding box center [102, 189] width 153 height 13
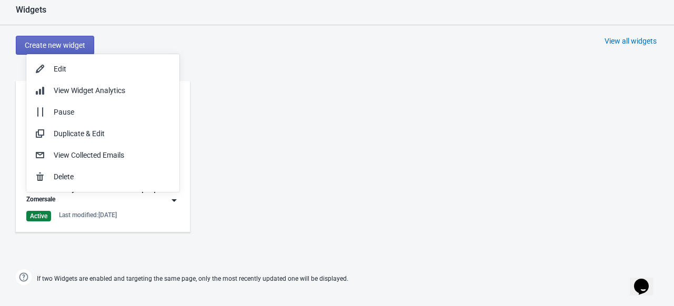
click at [234, 92] on div "Side by Side Discount Pop Up Zomersale Active Last modified: [DATE]" at bounding box center [337, 166] width 674 height 190
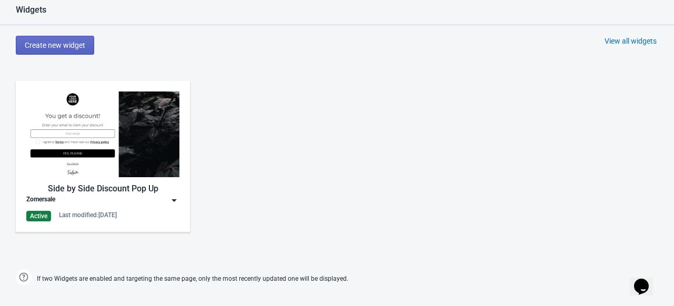
click at [105, 117] on img at bounding box center [102, 135] width 153 height 86
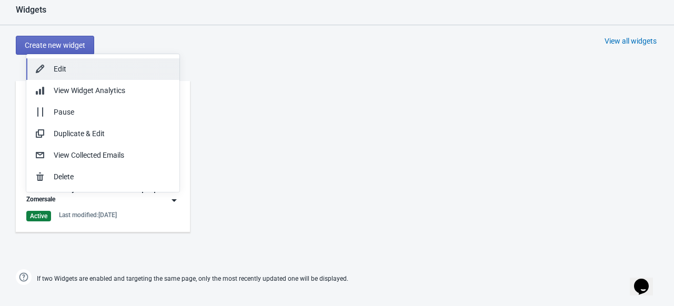
click at [122, 74] on div "Edit" at bounding box center [112, 69] width 117 height 11
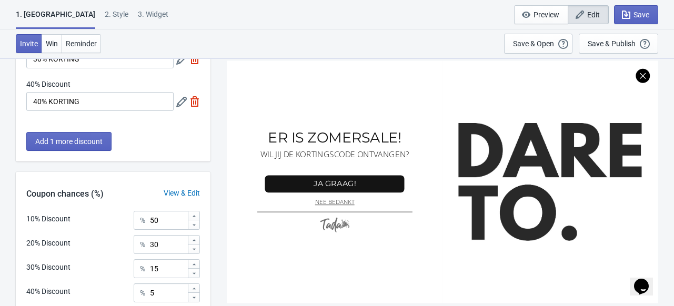
scroll to position [255, 0]
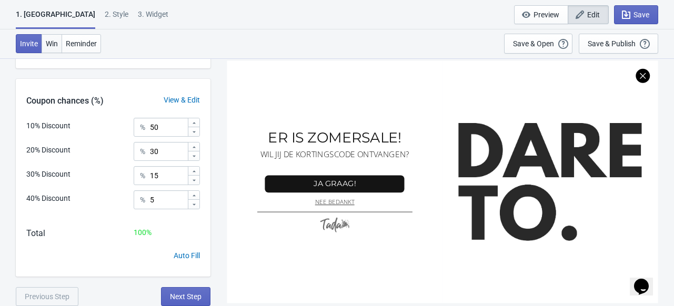
click at [56, 44] on span "Win" at bounding box center [52, 43] width 12 height 8
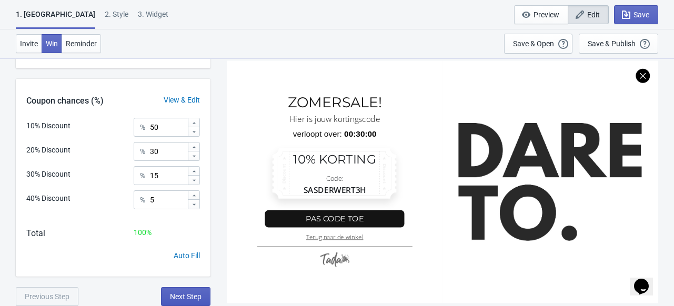
click at [187, 295] on span "Next Step" at bounding box center [186, 297] width 32 height 8
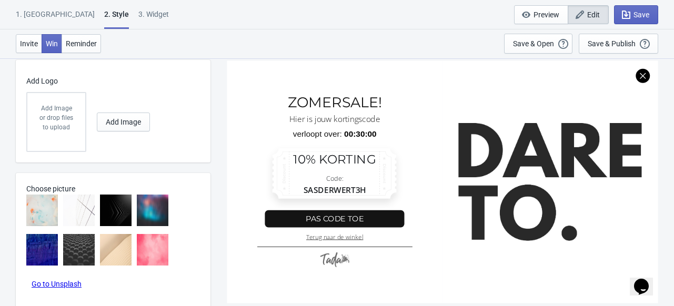
scroll to position [489, 0]
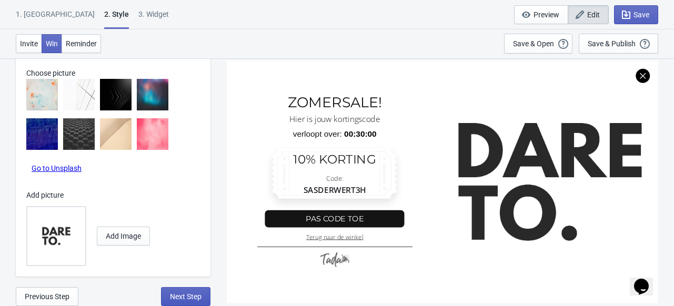
click at [188, 293] on span "Next Step" at bounding box center [186, 297] width 32 height 8
select select "specificProducts"
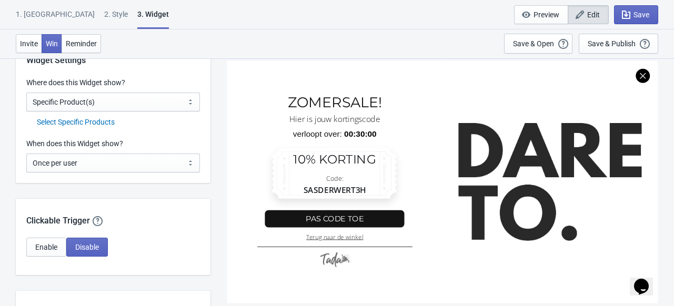
scroll to position [741, 0]
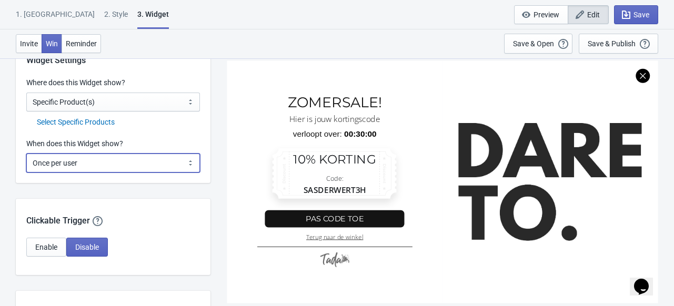
click at [162, 158] on select "Every new visit of page Once every period of time Once per visitor session (Rec…" at bounding box center [113, 163] width 174 height 19
select select "every"
click at [26, 154] on select "Every new visit of page Once every period of time Once per visitor session (Rec…" at bounding box center [113, 163] width 174 height 19
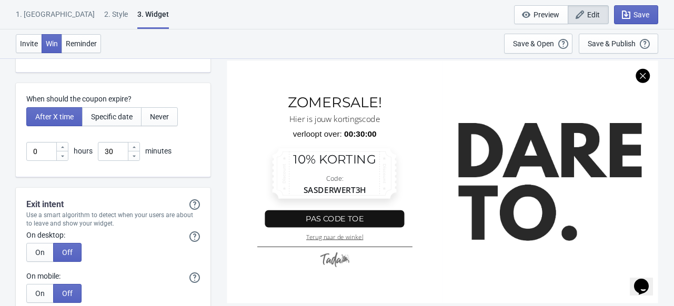
scroll to position [2270, 0]
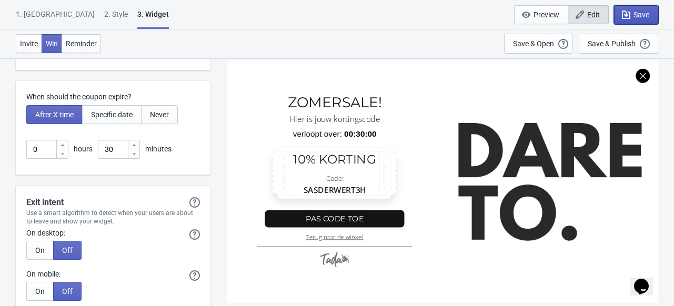
click at [644, 6] on button "Save" at bounding box center [636, 14] width 44 height 19
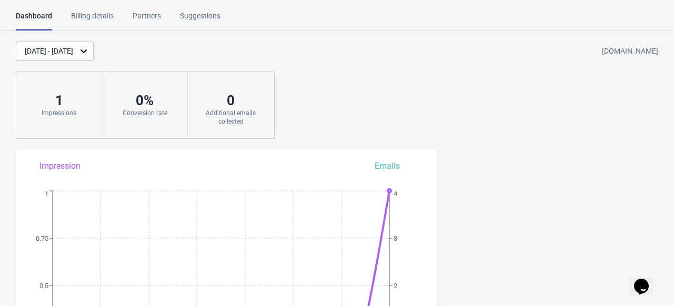
scroll to position [11, 0]
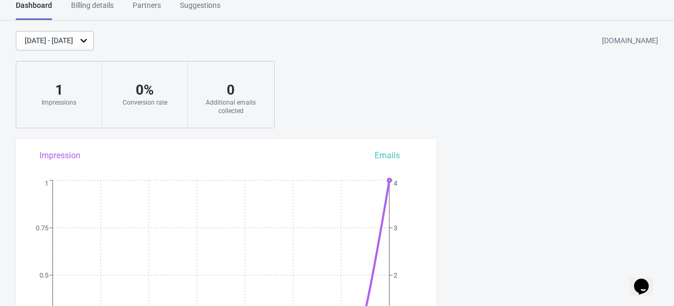
click at [73, 43] on div "[DATE] - [DATE]" at bounding box center [49, 40] width 48 height 11
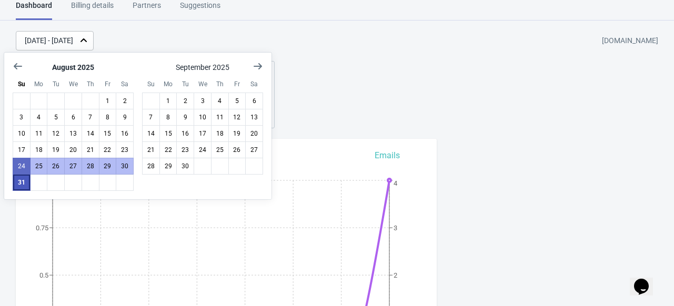
click at [23, 181] on button "31" at bounding box center [22, 182] width 18 height 17
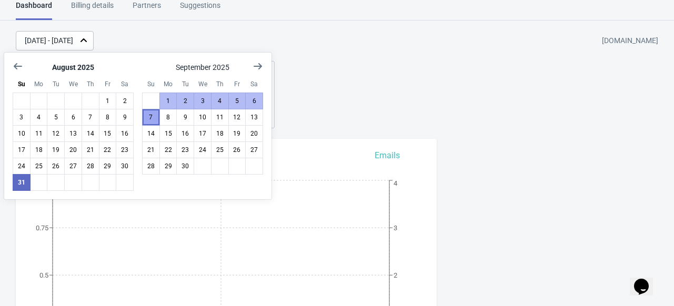
click at [147, 111] on button "7" at bounding box center [151, 117] width 18 height 17
click at [360, 117] on div "[DATE] - [DATE] [DOMAIN_NAME] 1 Impressions 0 % Conversion rate 0 Additional em…" at bounding box center [337, 79] width 674 height 97
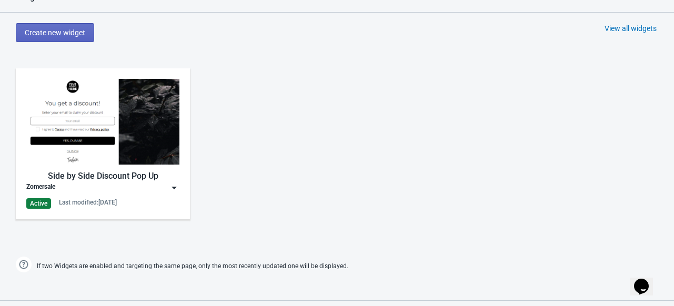
scroll to position [473, 0]
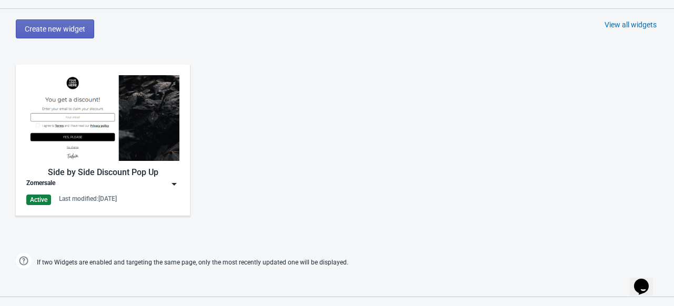
click at [109, 132] on img at bounding box center [102, 118] width 153 height 86
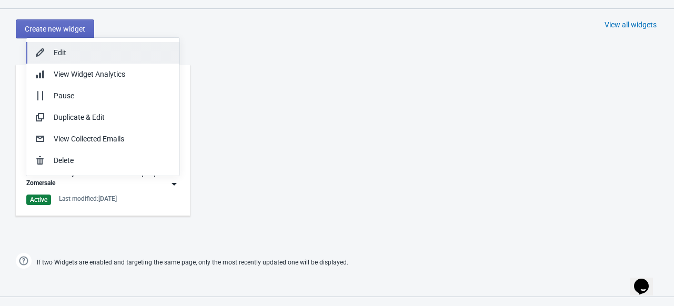
click at [103, 51] on div "Edit" at bounding box center [112, 52] width 117 height 11
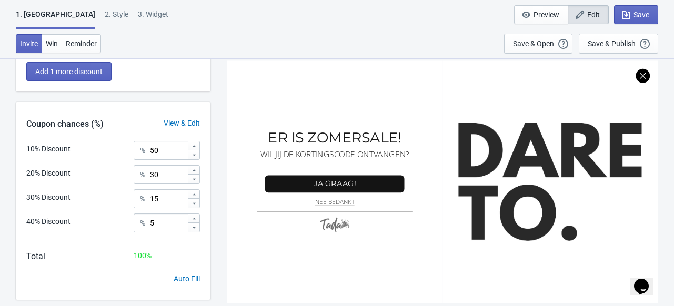
scroll to position [255, 0]
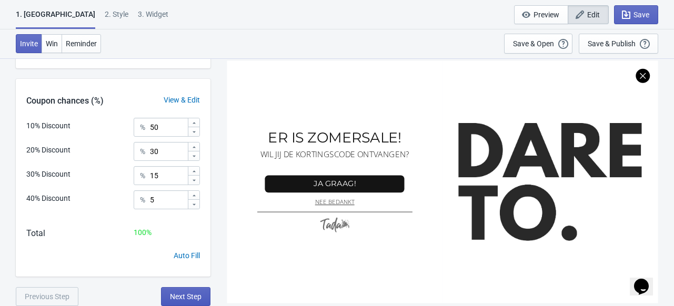
click at [184, 288] on button "Next Step" at bounding box center [185, 296] width 49 height 19
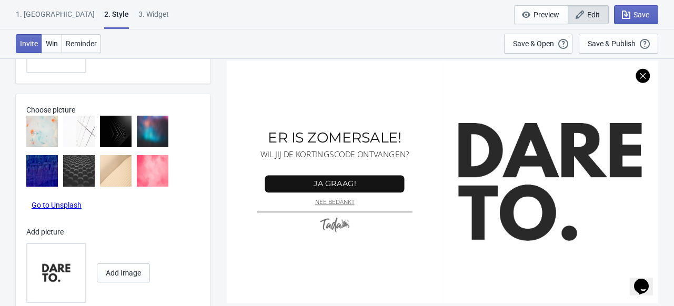
scroll to position [489, 0]
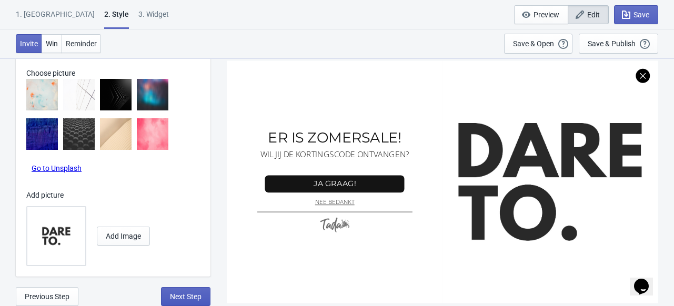
click at [185, 294] on span "Next Step" at bounding box center [186, 297] width 32 height 8
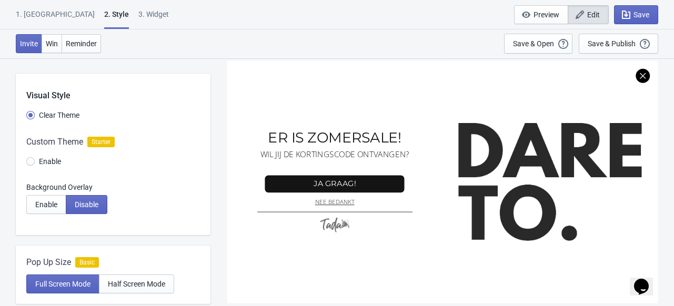
select select "specificProducts"
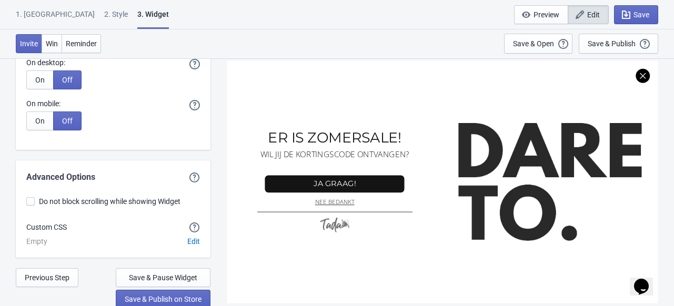
scroll to position [2443, 0]
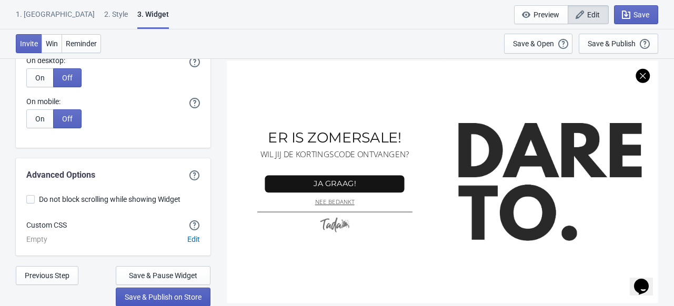
click at [190, 295] on span "Save & Publish on Store" at bounding box center [163, 297] width 77 height 8
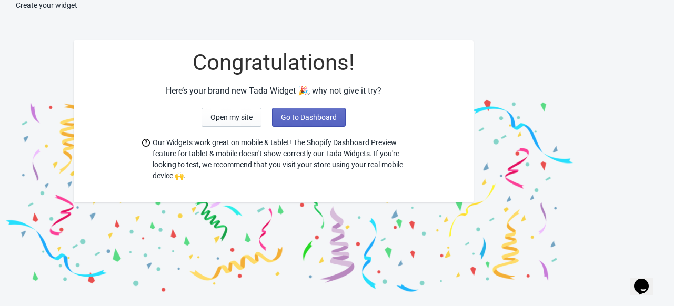
scroll to position [11, 0]
click at [252, 120] on span "Open my site" at bounding box center [232, 117] width 42 height 8
click at [274, 119] on button "Go to Dashboard" at bounding box center [309, 117] width 74 height 19
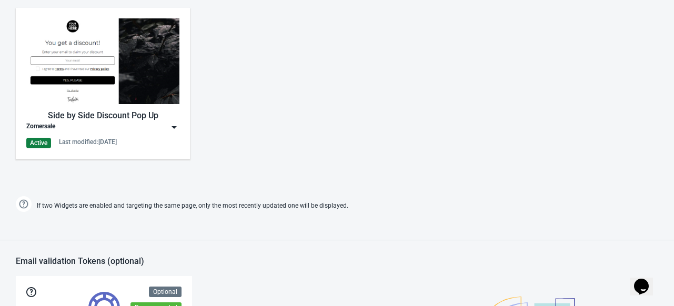
scroll to position [531, 0]
click at [174, 128] on img at bounding box center [174, 127] width 11 height 11
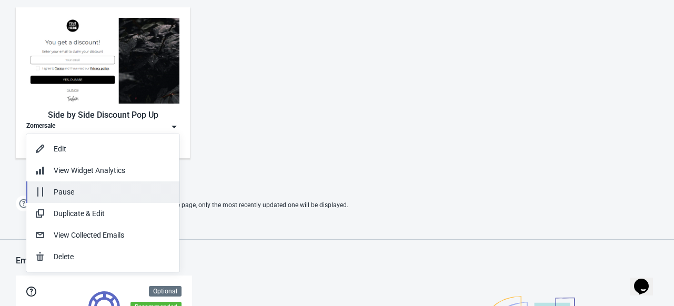
click at [93, 187] on div "Pause" at bounding box center [112, 192] width 117 height 11
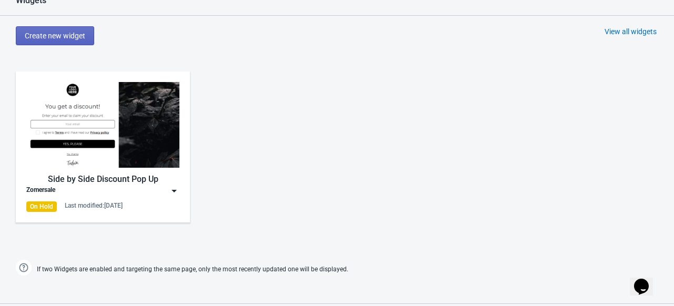
scroll to position [469, 0]
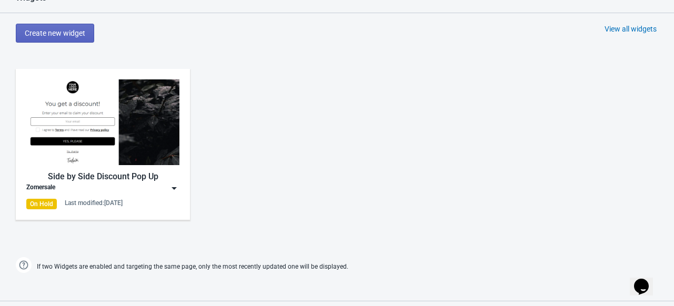
click at [175, 192] on img at bounding box center [174, 188] width 11 height 11
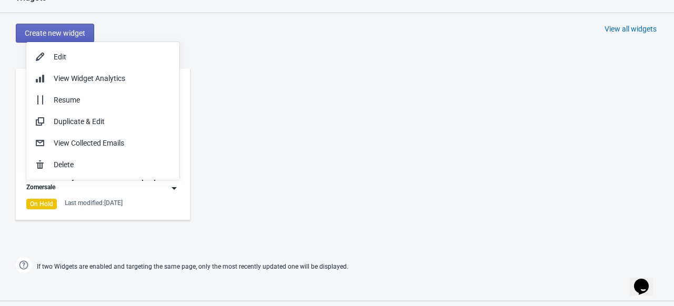
click at [175, 191] on img at bounding box center [174, 188] width 11 height 11
